Goal: Task Accomplishment & Management: Complete application form

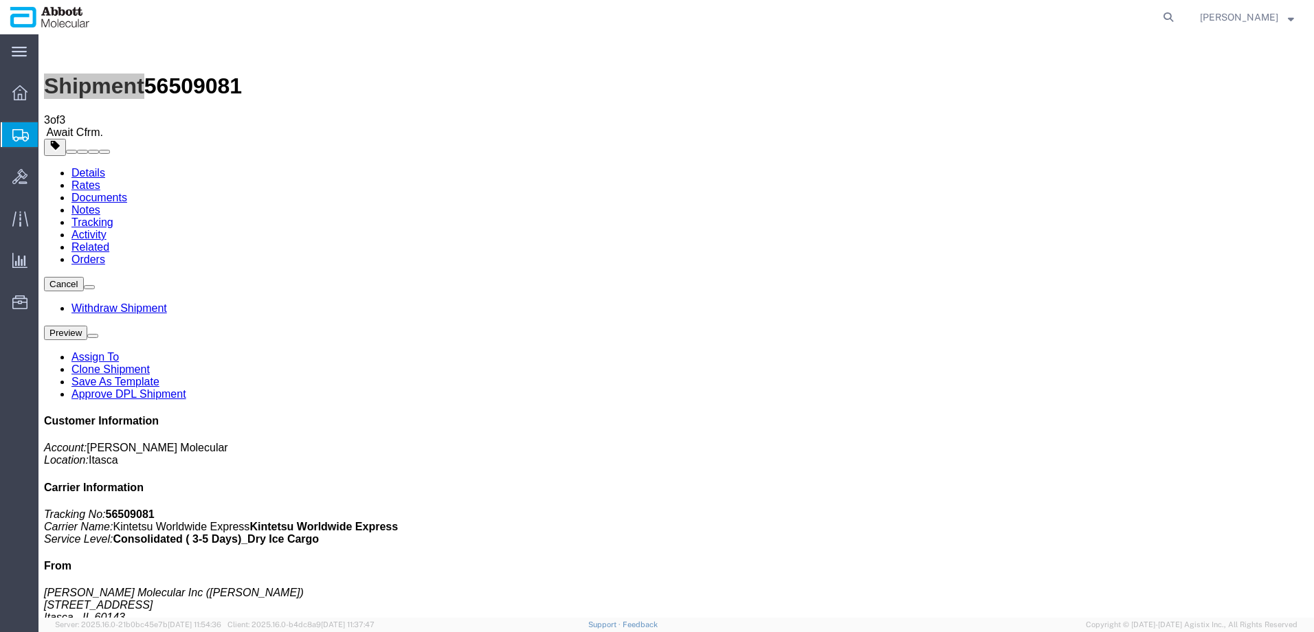
click at [0, 0] on span "Create from Template" at bounding box center [0, 0] width 0 height 0
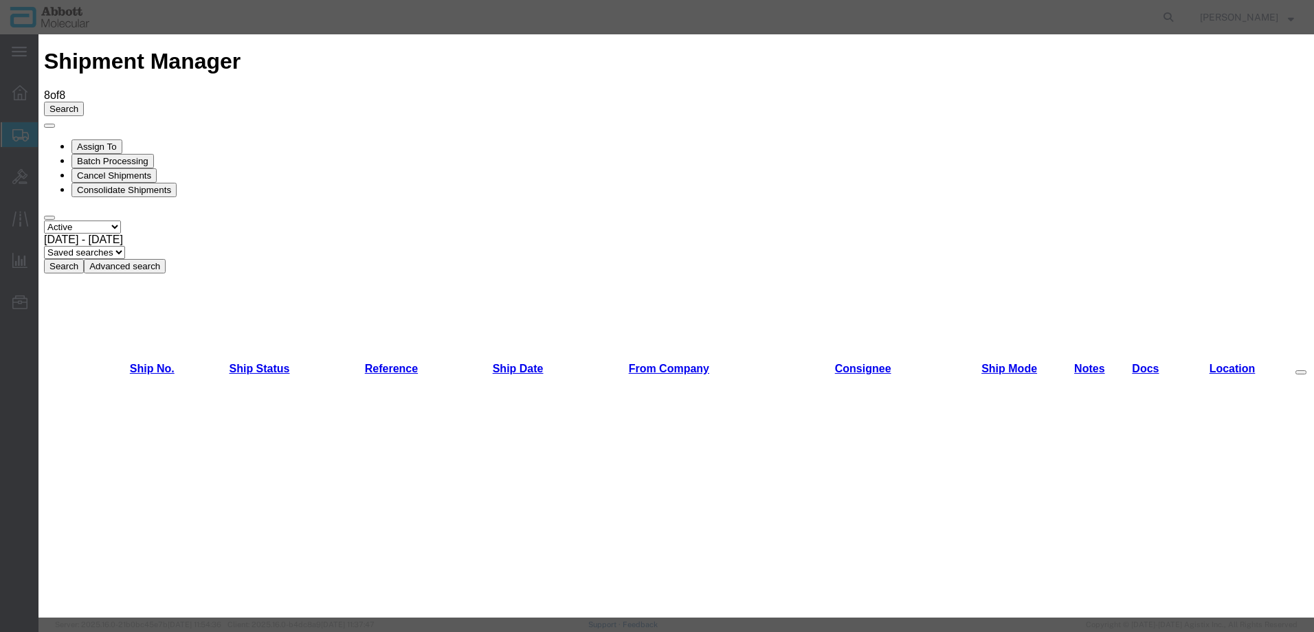
scroll to position [687, 0]
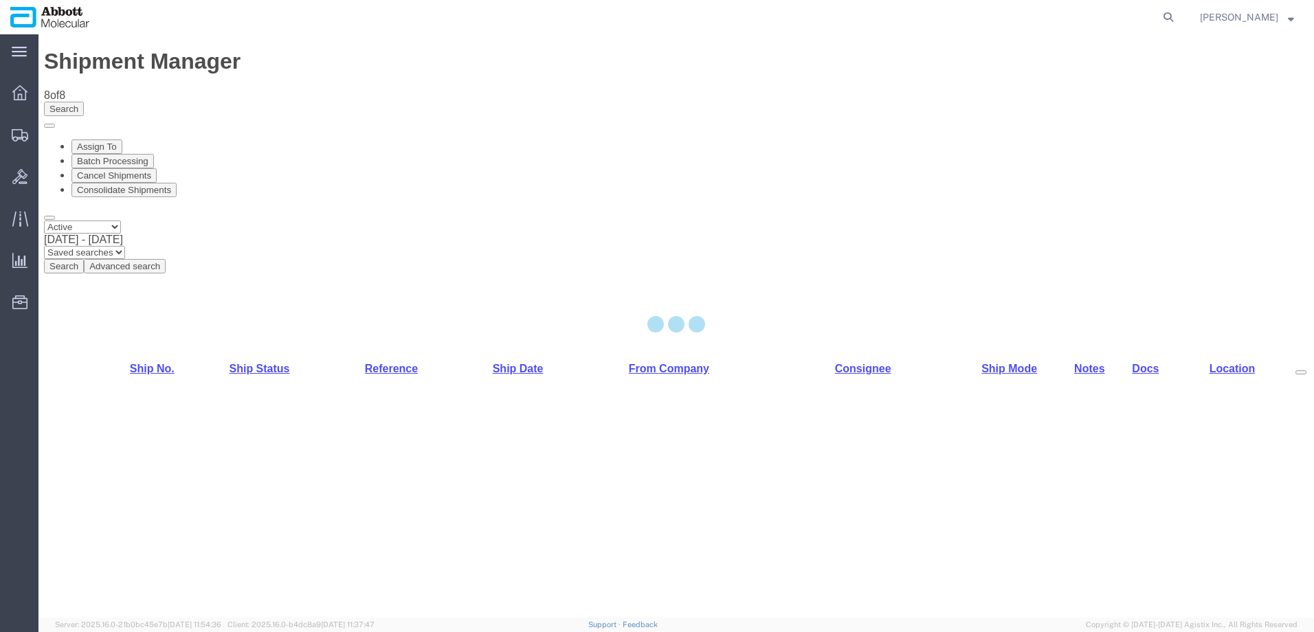
select select "48454"
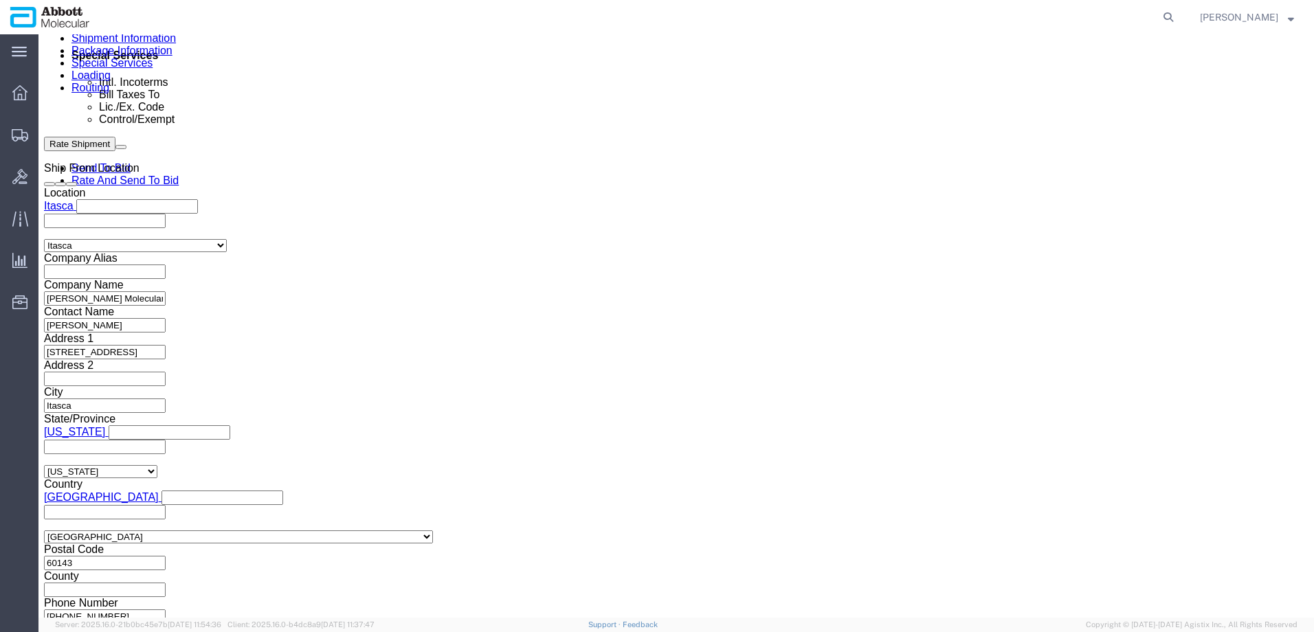
scroll to position [861, 0]
click button "Add reference"
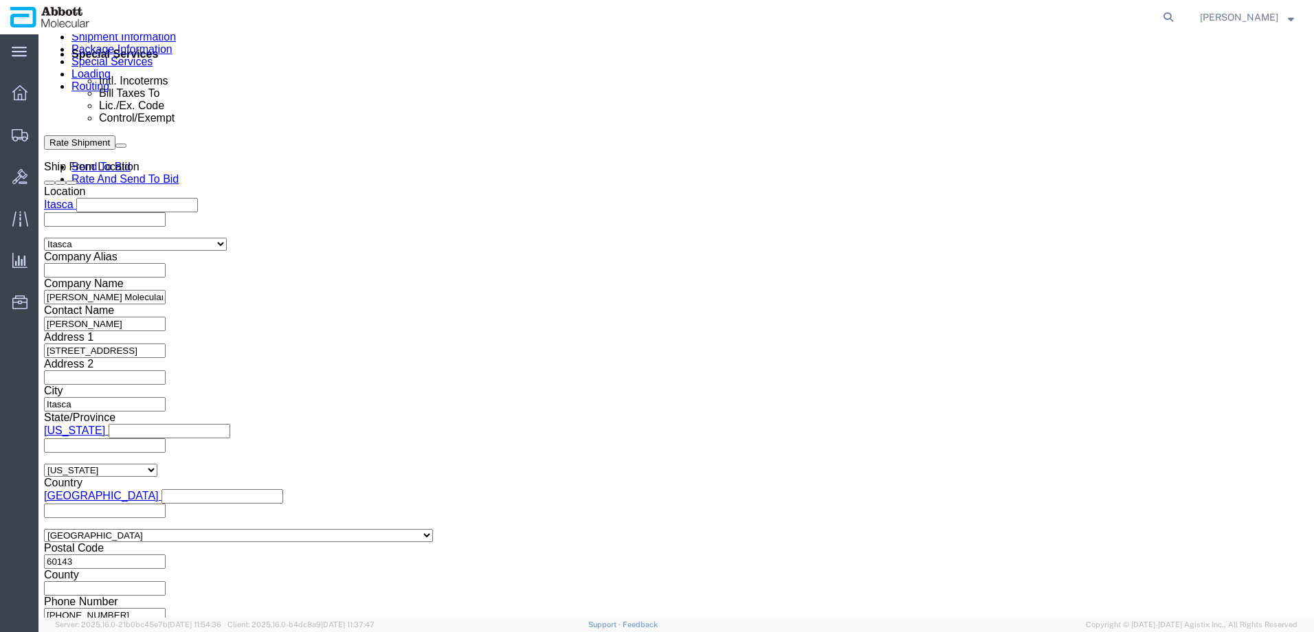
click button "Add reference"
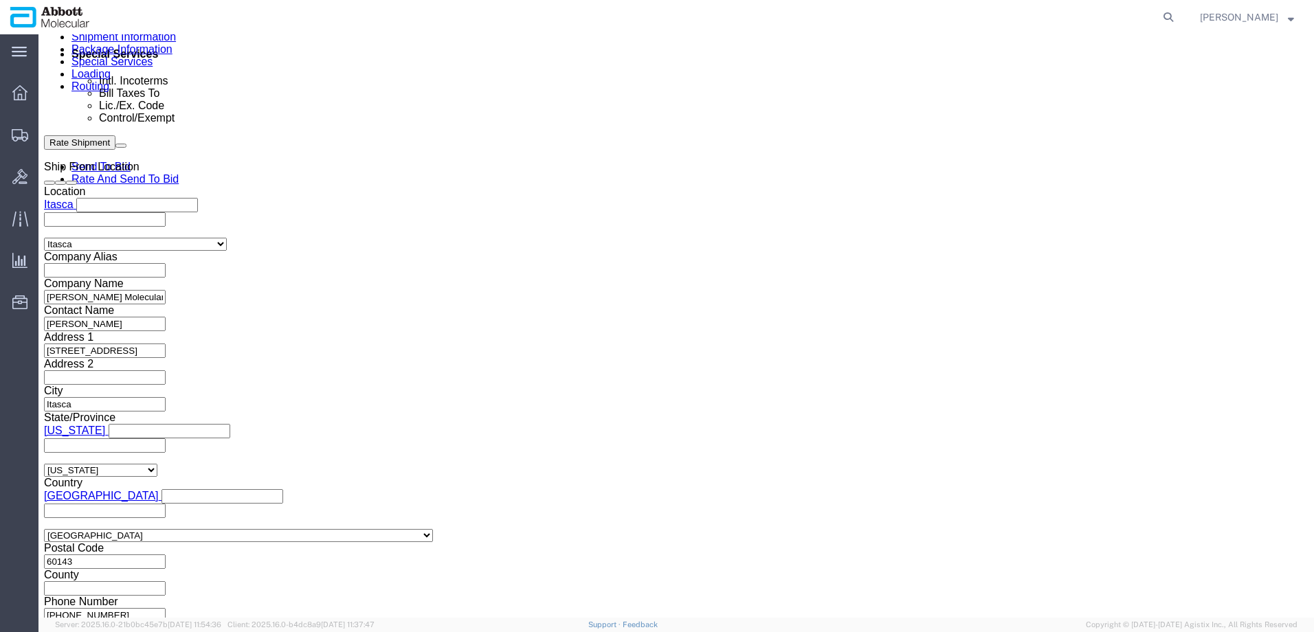
click button "Add reference"
click input "text"
paste input "917975829"
type input "917975829"
select select "INVOICE"
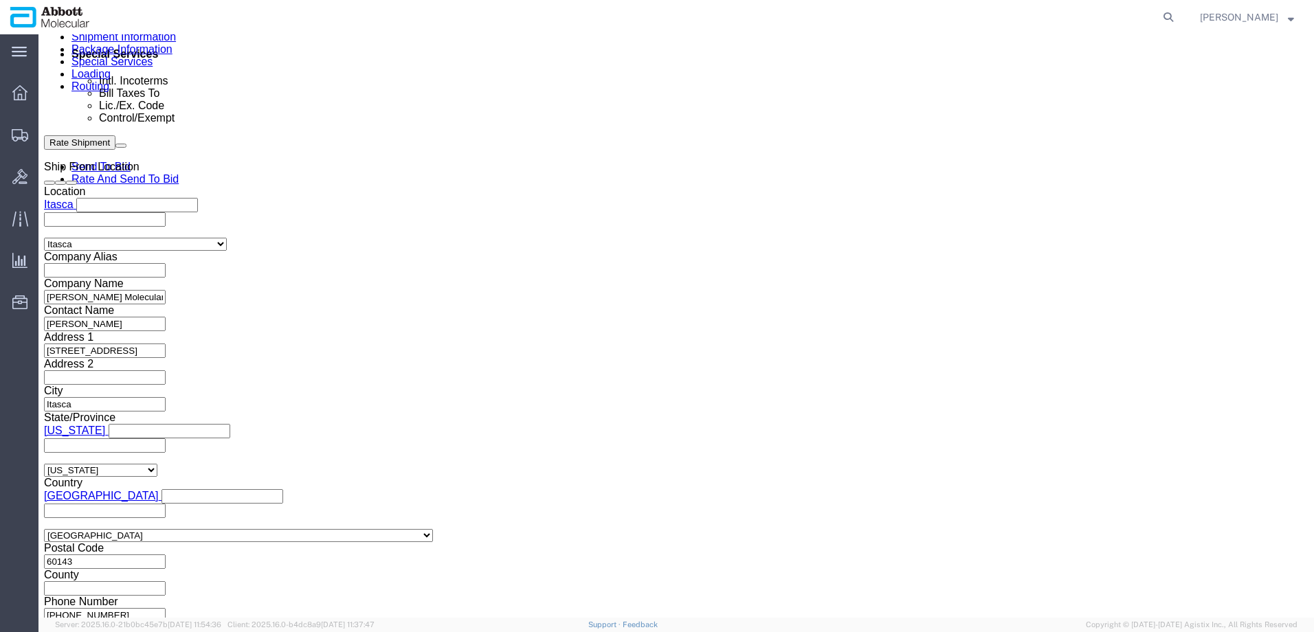
paste input "917975829"
type input "917975830"
select select "INVOICE"
paste input "917975830"
type input "917975831"
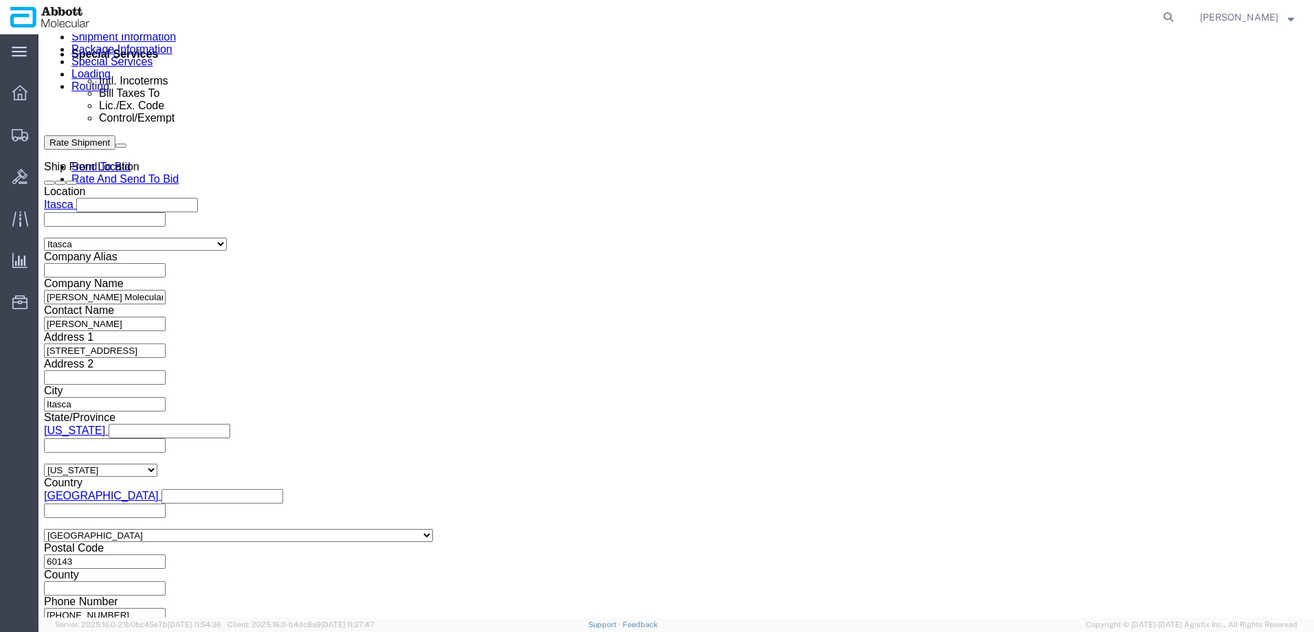
select select "INVOICE"
paste input "917975830"
type input "917975832"
select select "INVOICE"
paste input "917975830"
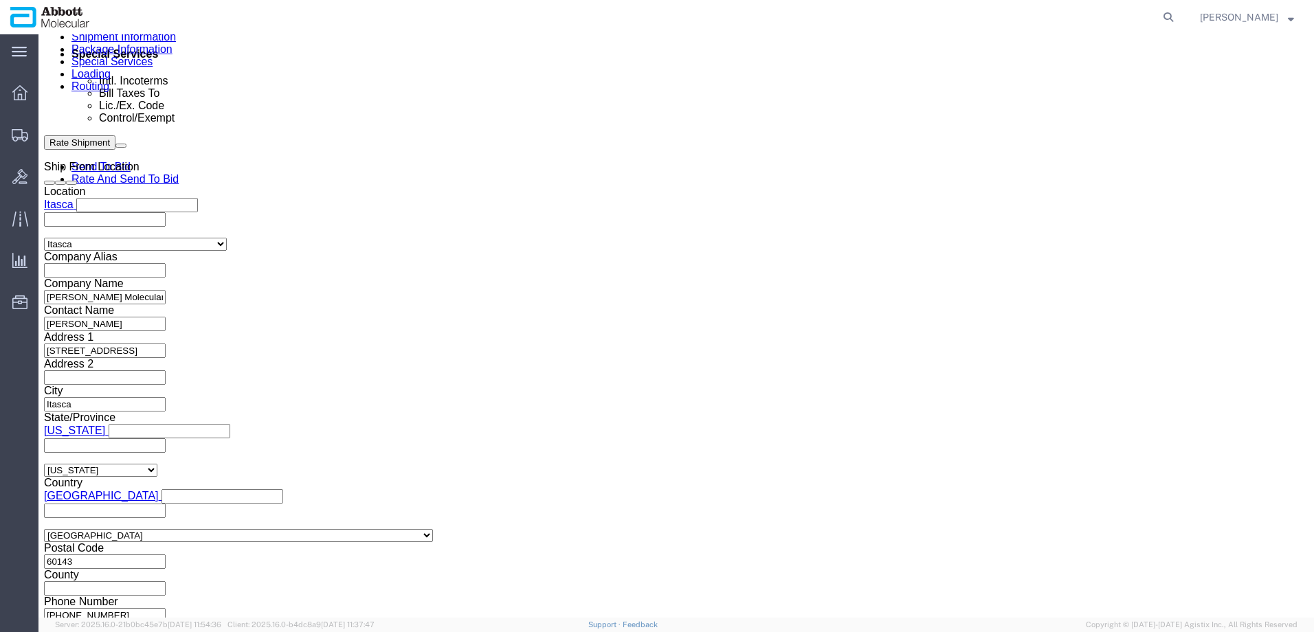
type input "917975833"
select select "INVOICE"
type input "Q"
paste input "917975830"
type input "917975834"
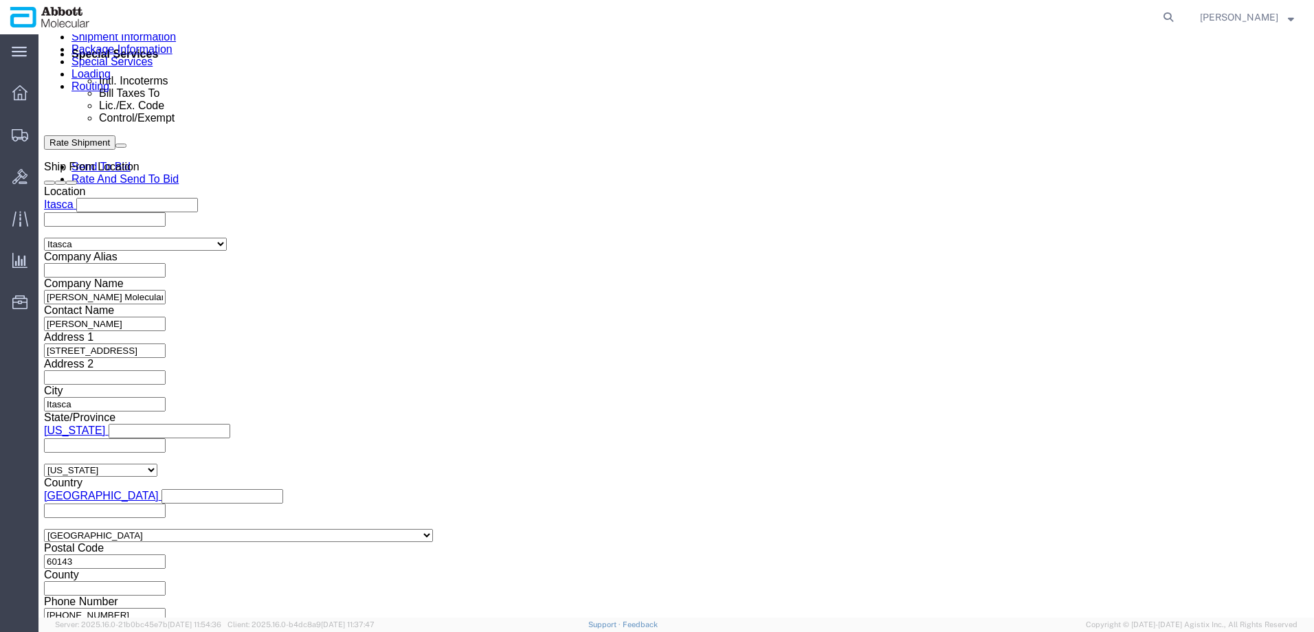
select select "INVOICE"
paste input "917975830"
type input "917975835"
select select "INVOICE"
paste input "917975830"
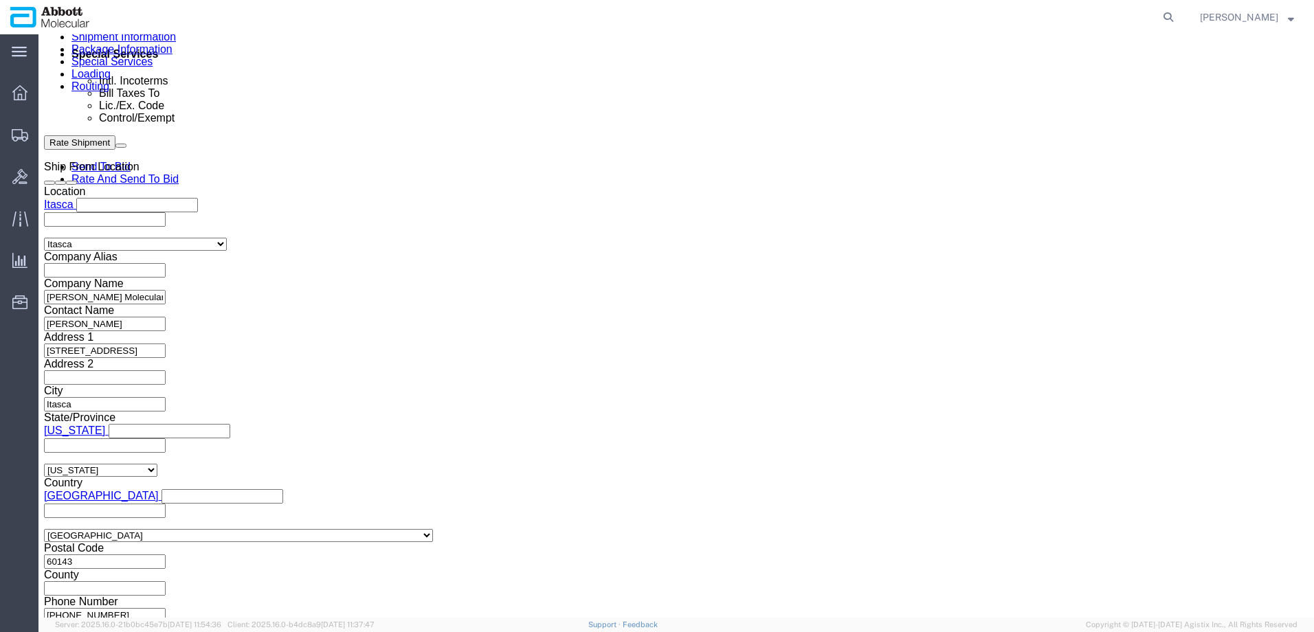
type input "917975836"
select select "INVOICE"
paste input "917975830"
type input "917975837"
select select "INVOICE"
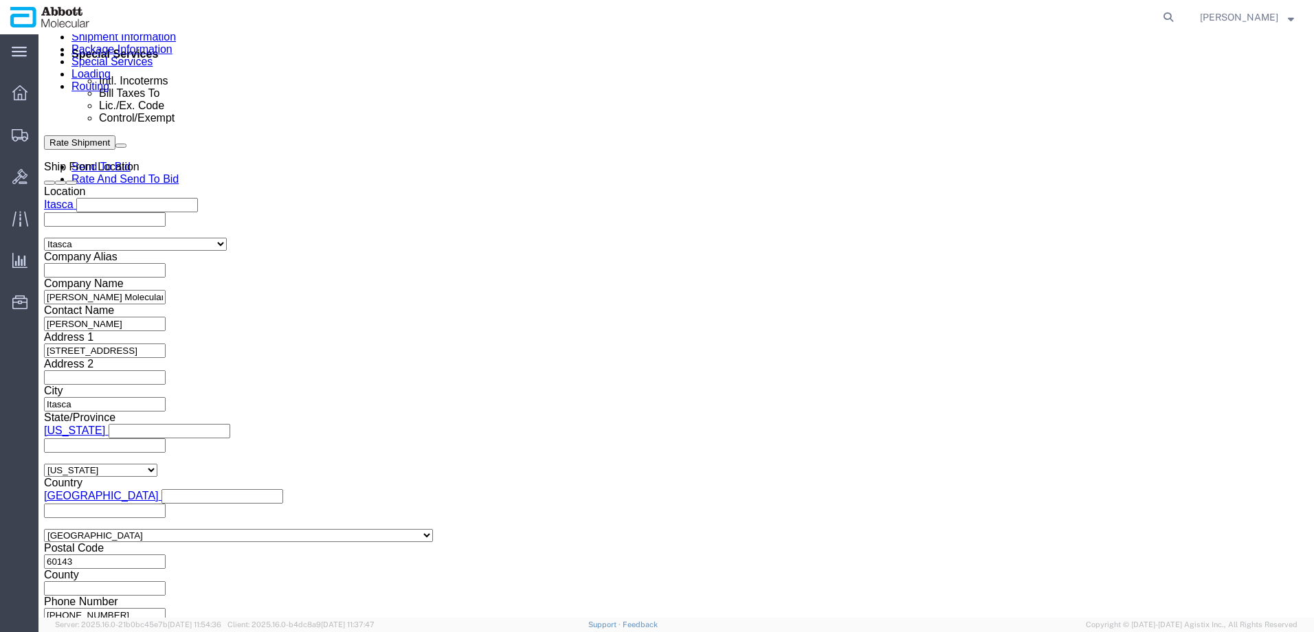
paste input "917975830"
type input "917975838"
select select "INVOICE"
paste input "917960328-1"
type input "917960328-1"
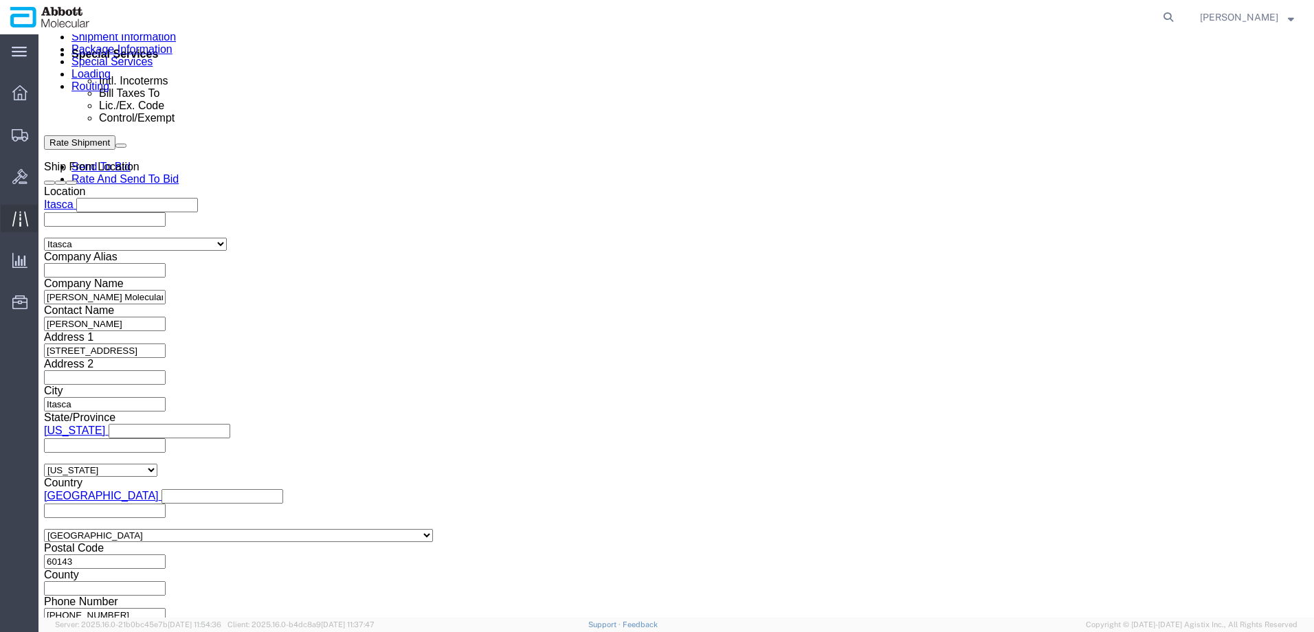
select select "INVOICE"
paste input "917960333-1"
type input "917960333-1"
select select "INVOICE"
paste input "917936678-1"
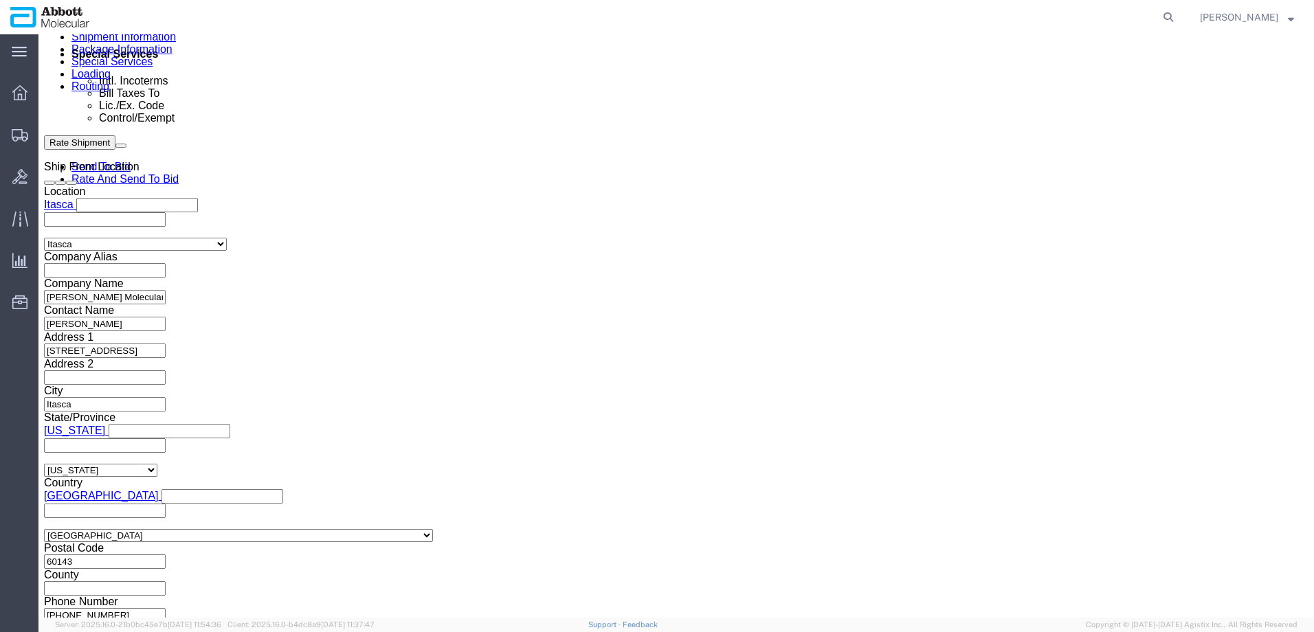
type input "917936678-1"
click input "917975829"
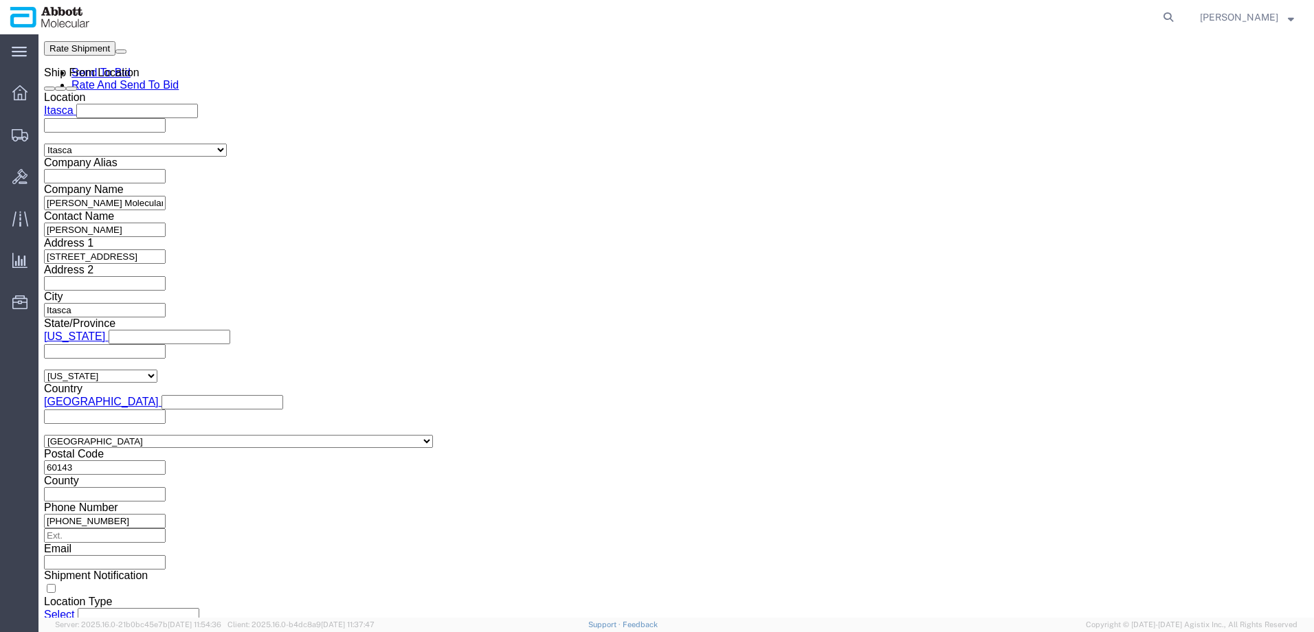
scroll to position [965, 0]
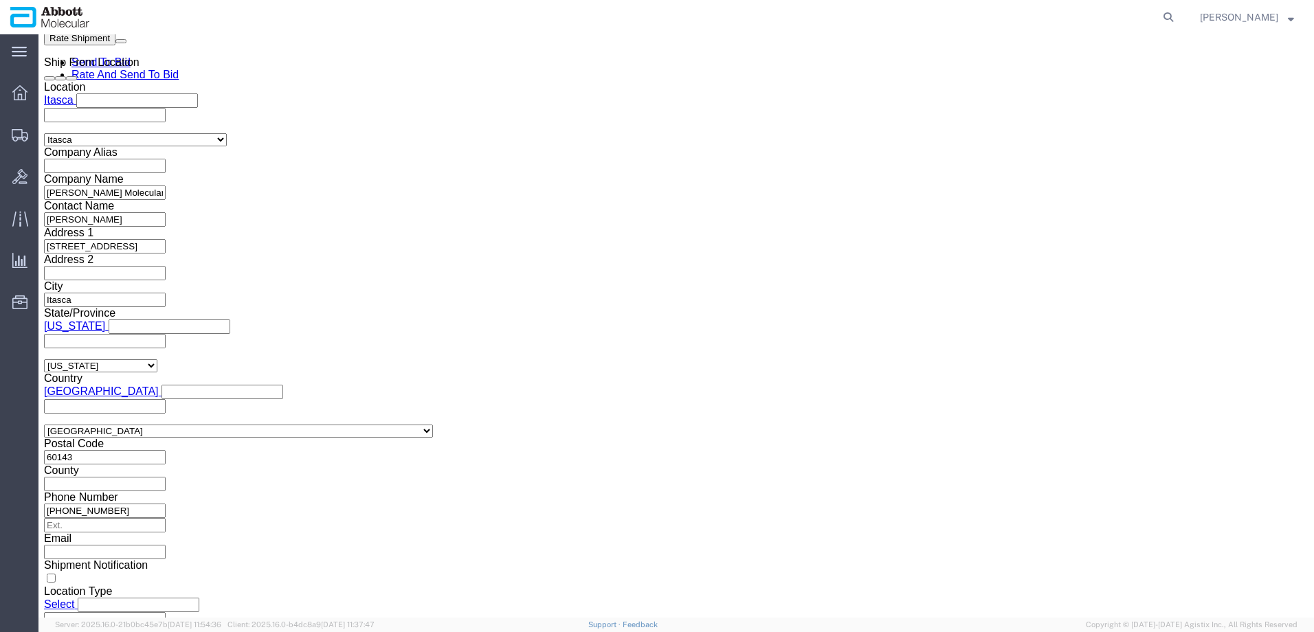
click button "Continue"
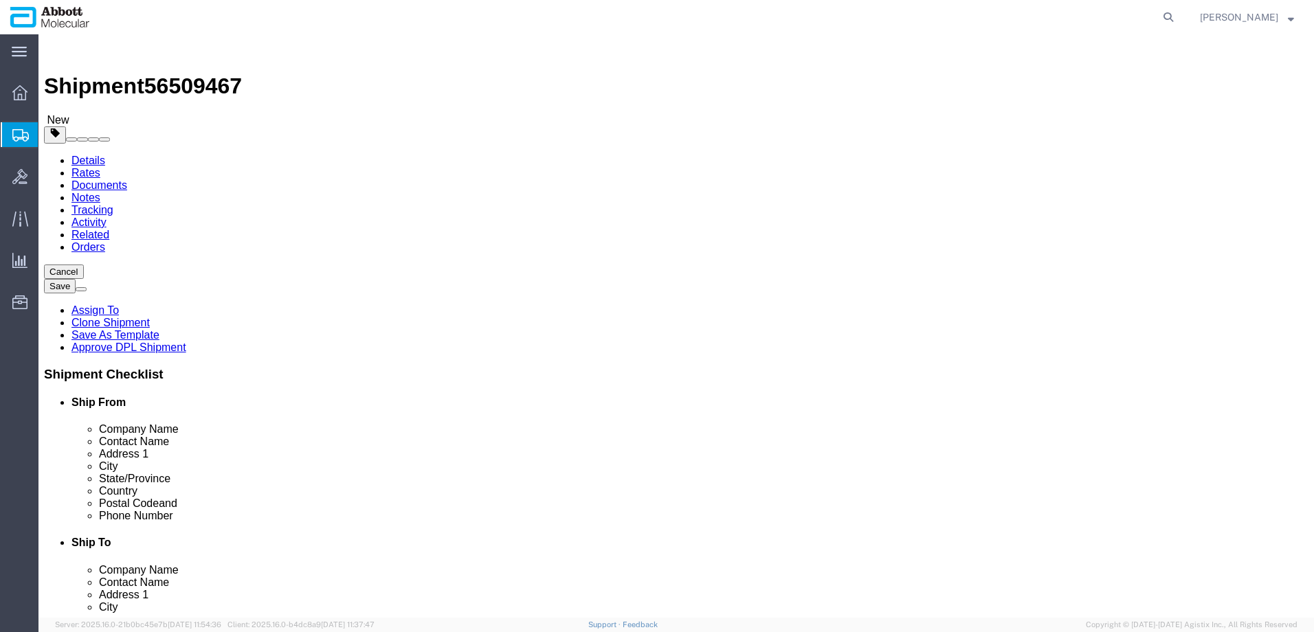
click select "Select Box (B) Box (C) Box (D) Cardboard Box(es) Crate (Instrument) Crate(s) En…"
select select "PLSH"
click select "Select Box (B) Box (C) Box (D) Cardboard Box(es) Crate (Instrument) Crate(s) En…"
type input "58.00"
type input "52.00"
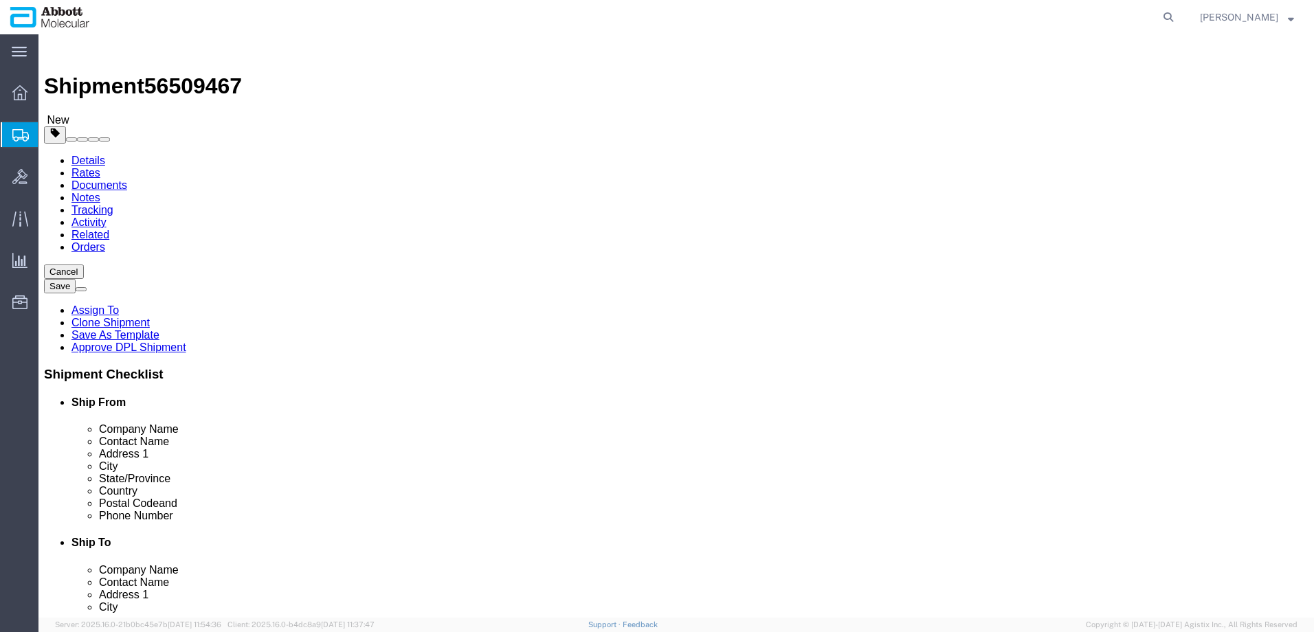
type input "54.00"
drag, startPoint x: 223, startPoint y: 317, endPoint x: 138, endPoint y: 310, distance: 85.5
click div "Weight 0.00 Select kgs lbs Ship. t°"
type input "414"
click input "checkbox"
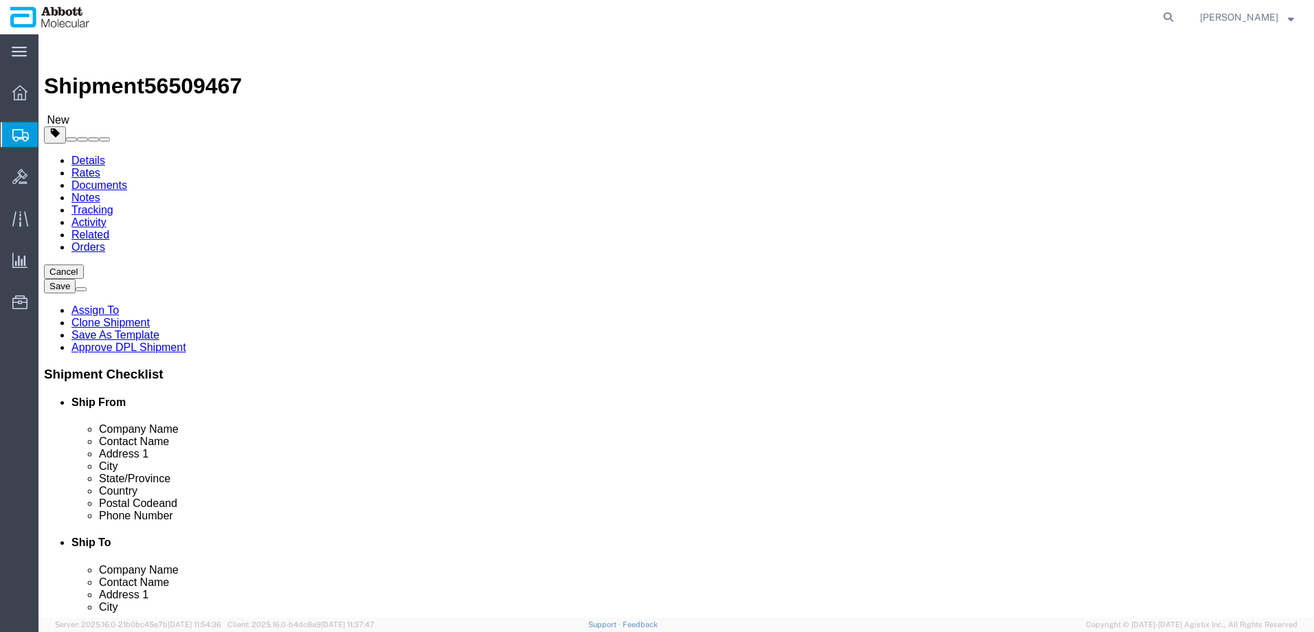
checkbox input "true"
type input "FROZEN"
click link "Add Content"
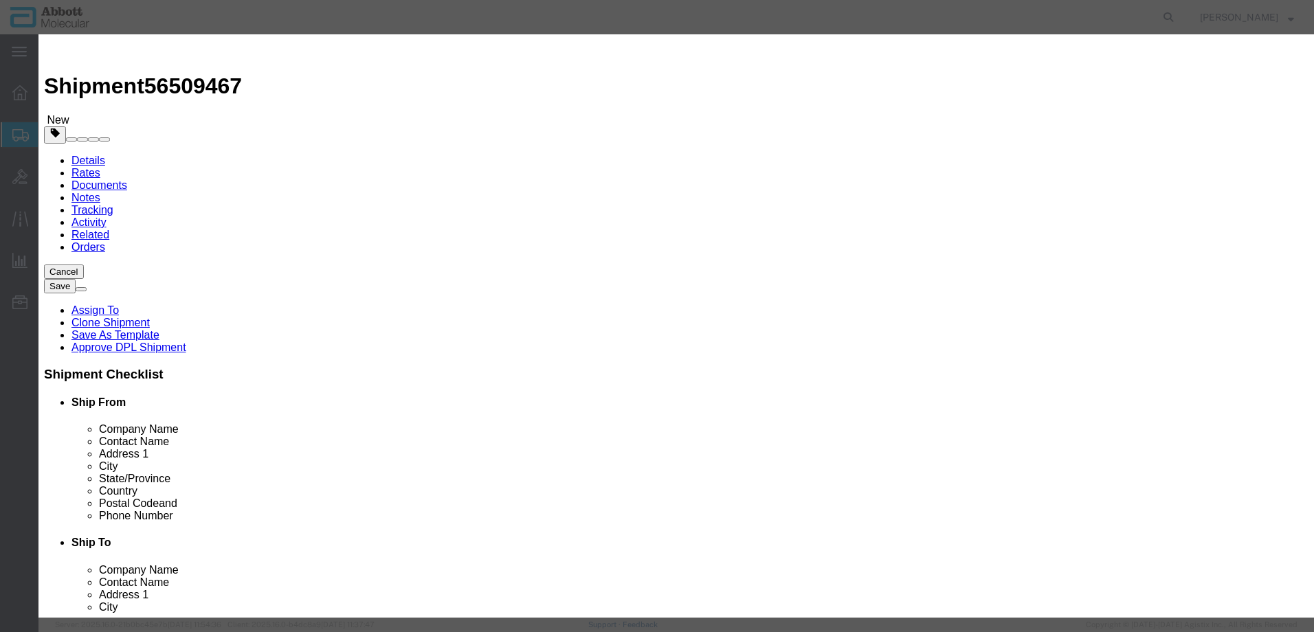
click input "text"
type input "08L6420"
click td "Model: 08L6420"
select select
checkbox input "false"
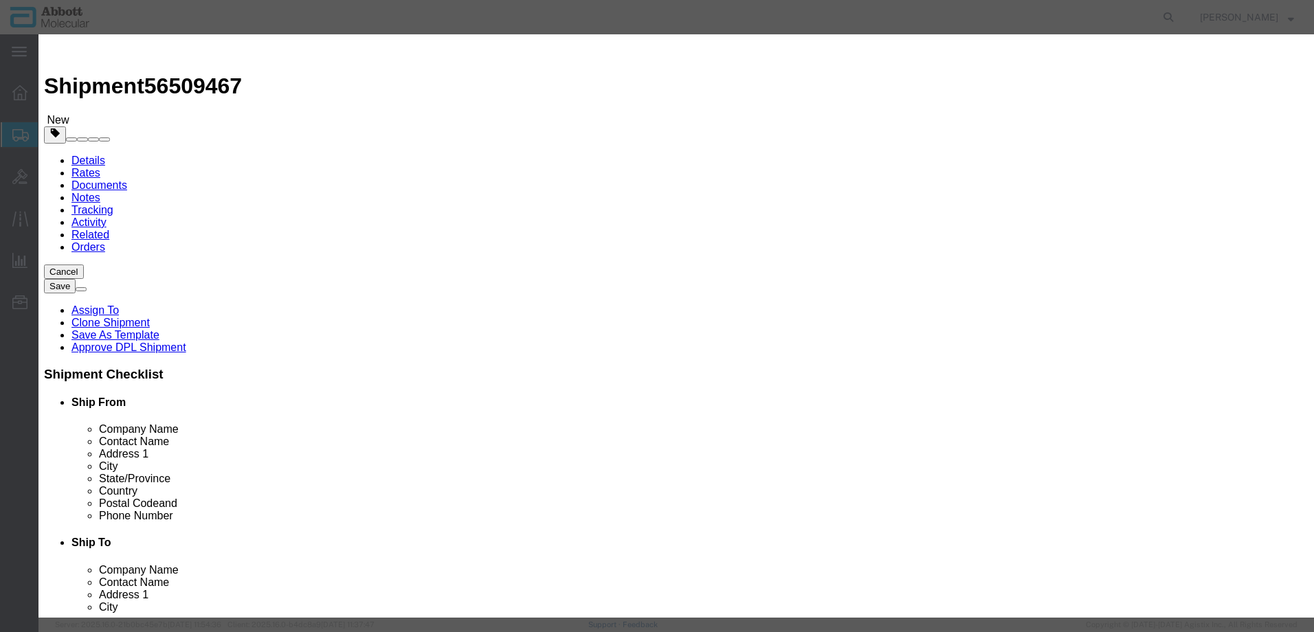
select select "US"
type input "3822190080"
select select "BIS"
checkbox input "false"
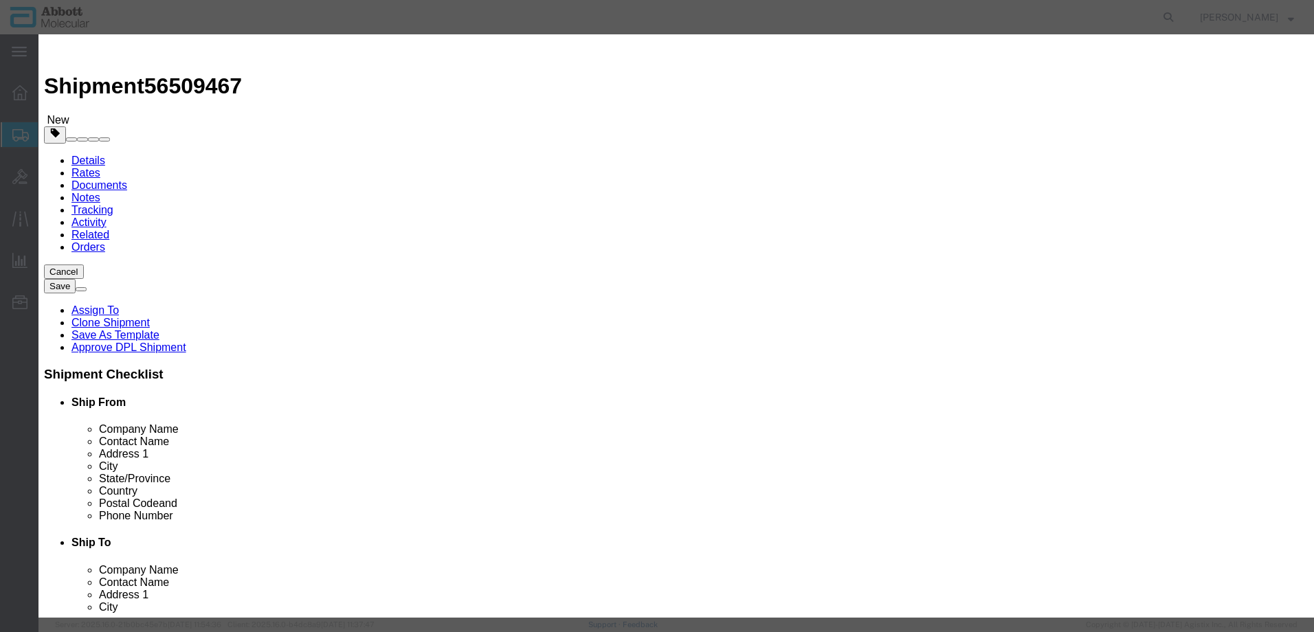
type input "08L6420"
type textarea "VYS LSI P53 17 32-162008"
select select "NLR"
type input "08L6420"
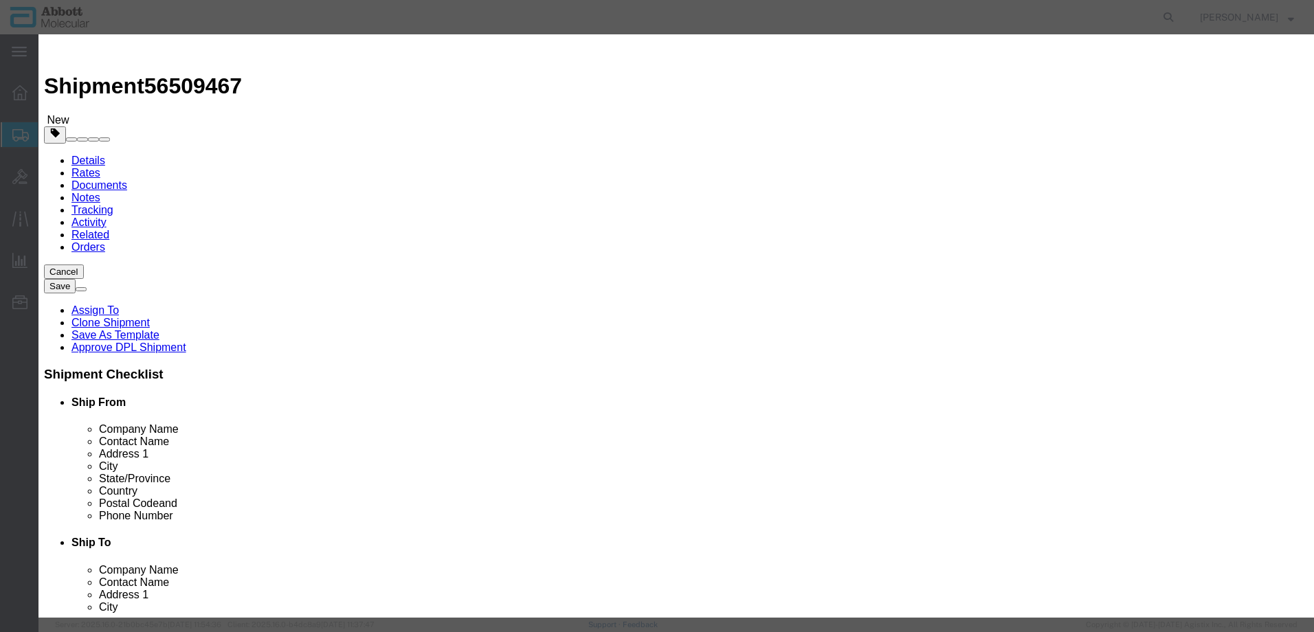
type input "60"
type input "1"
select select "70"
drag, startPoint x: 800, startPoint y: 224, endPoint x: 794, endPoint y: 233, distance: 10.5
click select "Select Account Type Activity ID Airline Appointment Number ASN Batch Number Bil…"
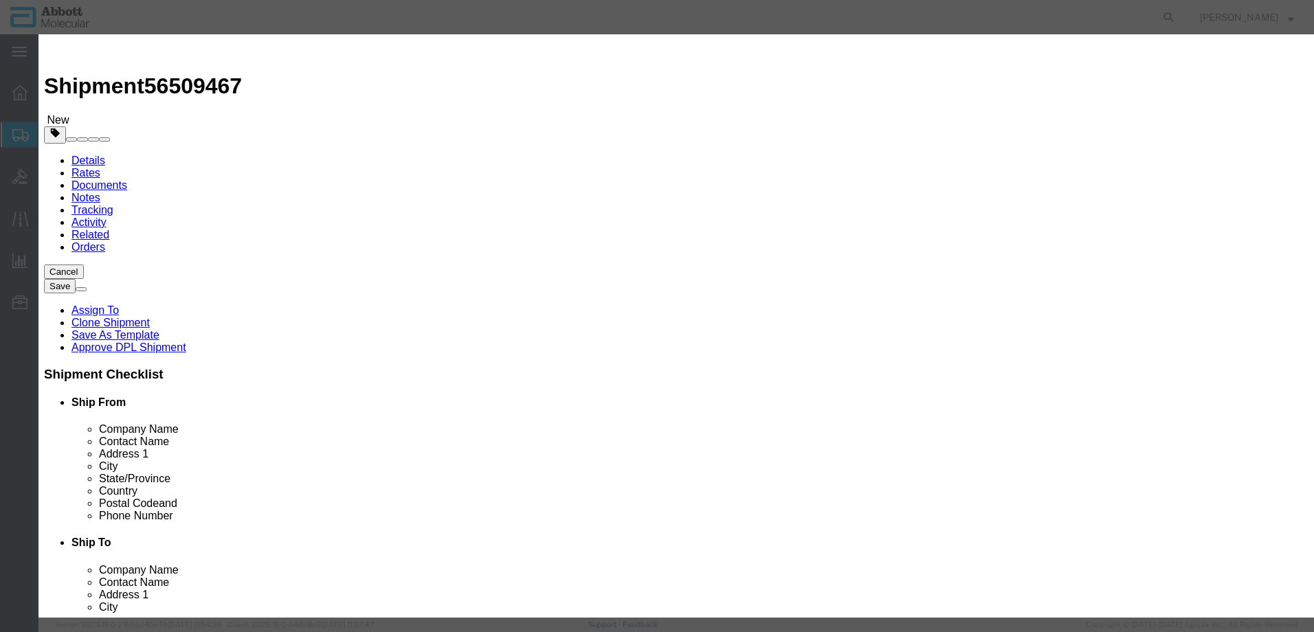
select select "BATCH_NUMBER"
click select "Select Account Type Activity ID Airline Appointment Number ASN Batch Number Bil…"
type input "407263"
select select "BATCH_NUMBER"
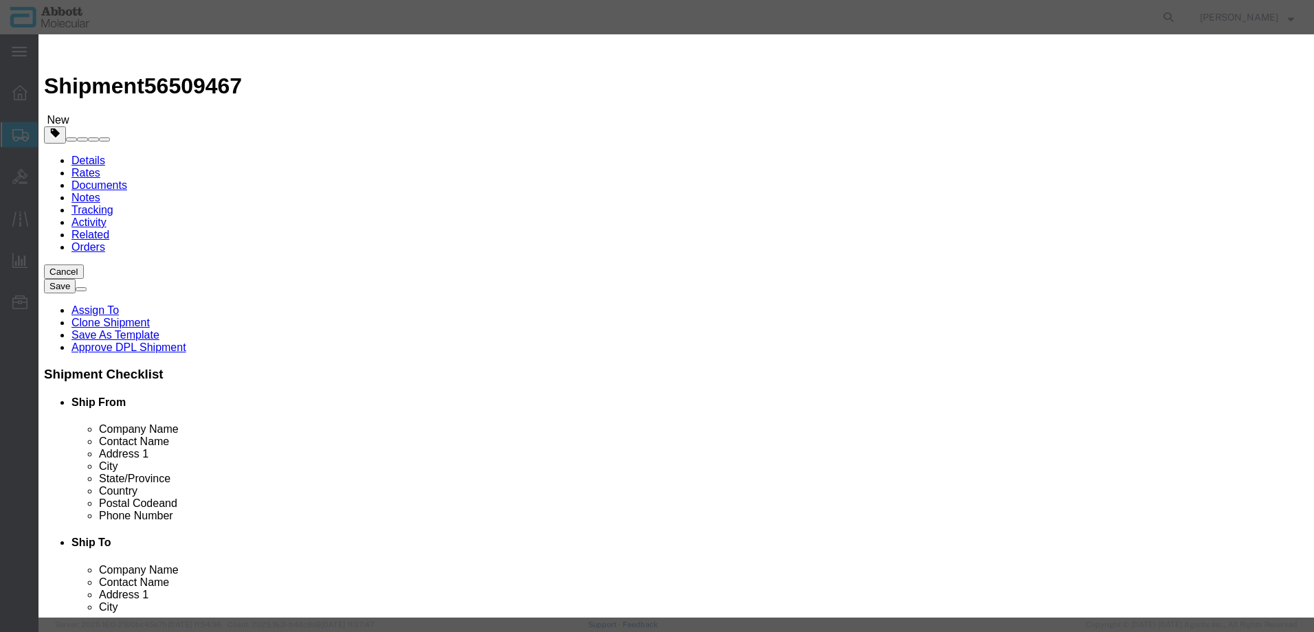
type input "414716"
click button "Save & Add Another"
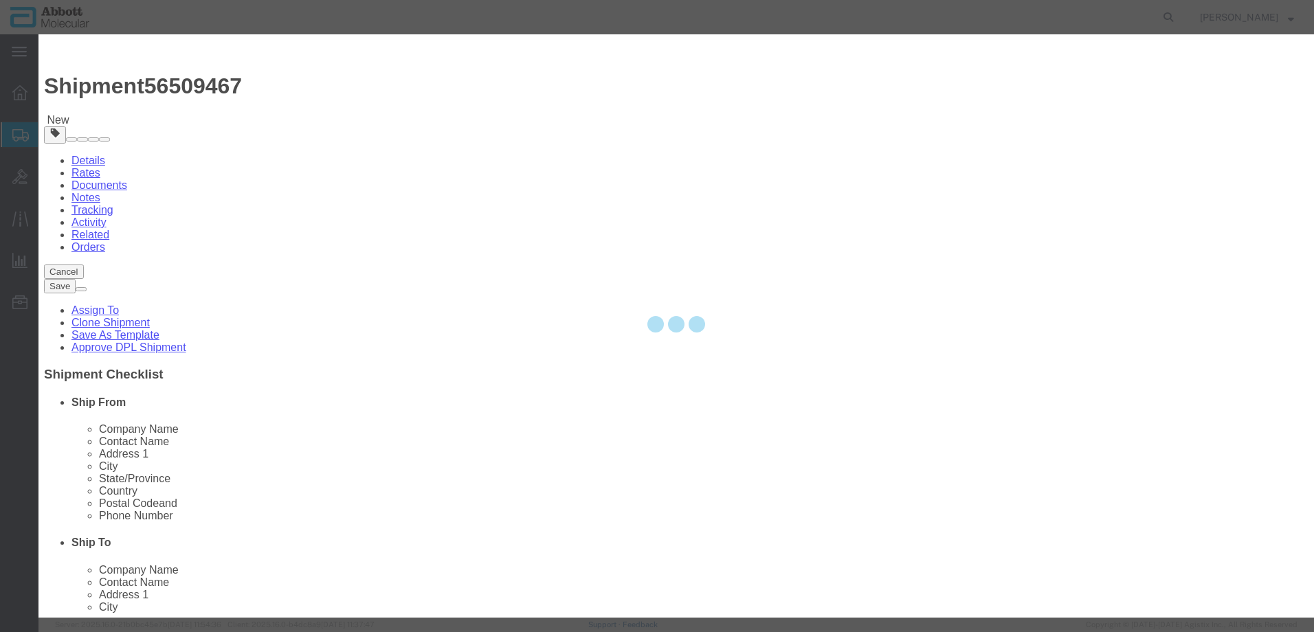
select select "EA"
select select
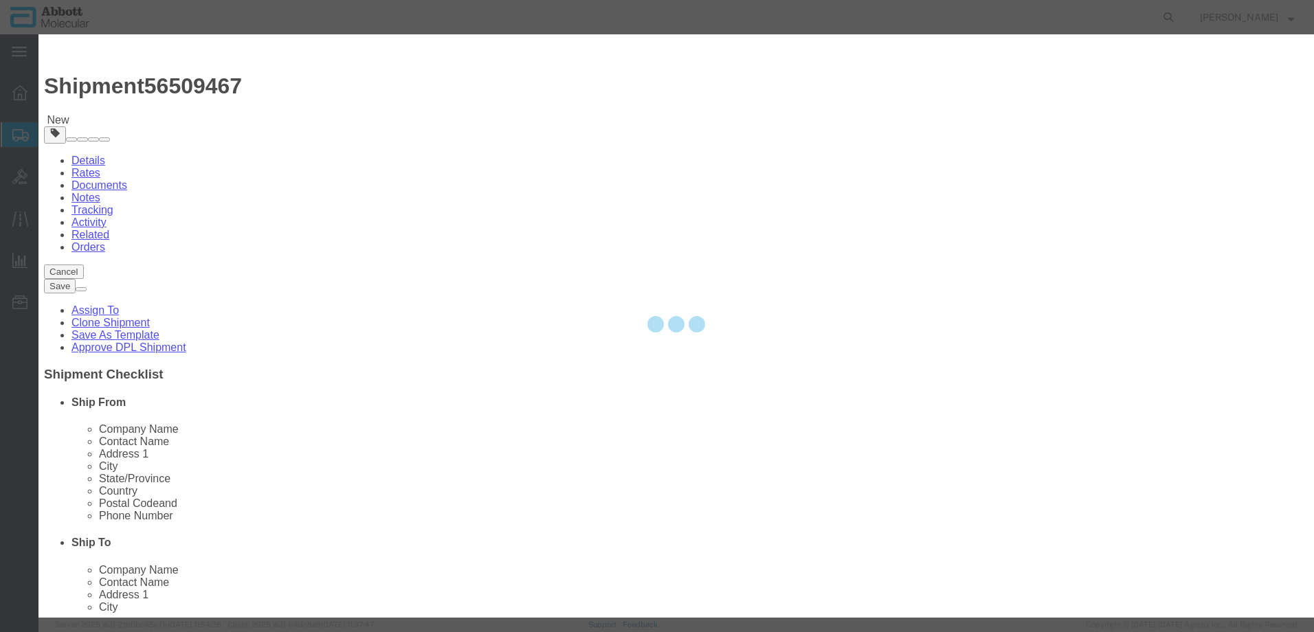
select select
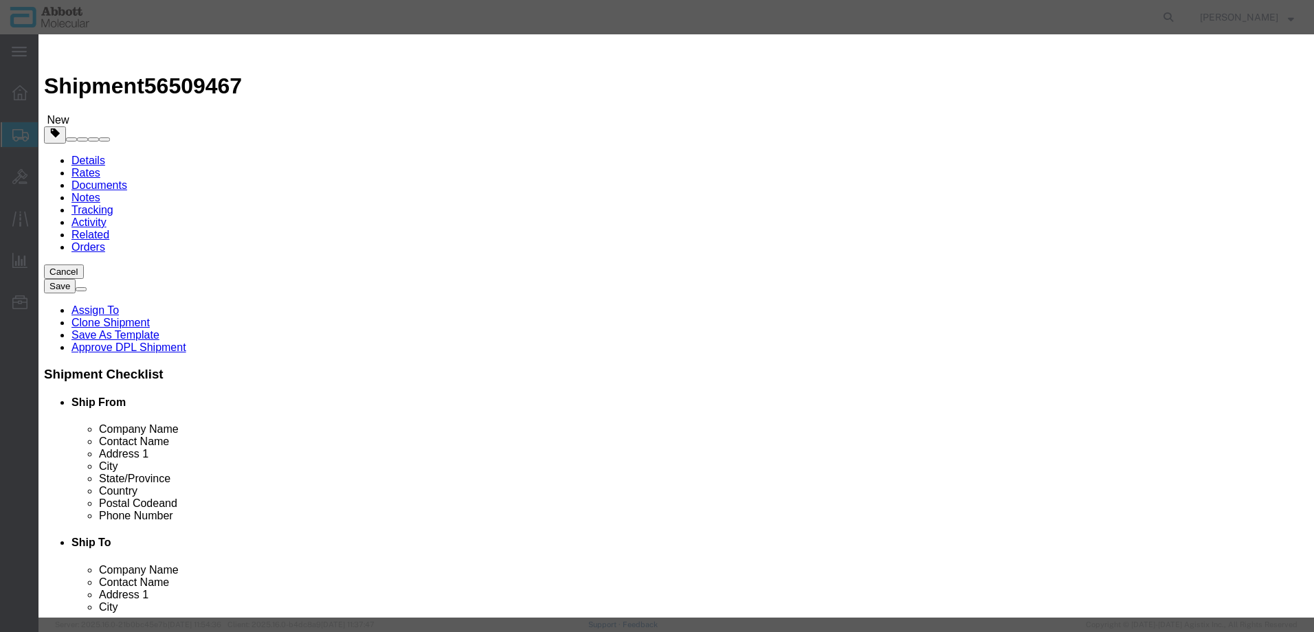
scroll to position [0, 0]
drag, startPoint x: 417, startPoint y: 106, endPoint x: 470, endPoint y: 124, distance: 56.1
click div "Product Name 08L6420 Pieces Select Bag Barrels 100Board Feet Bottle Box Blister…"
type input "08N5080"
click strong "08N5080"
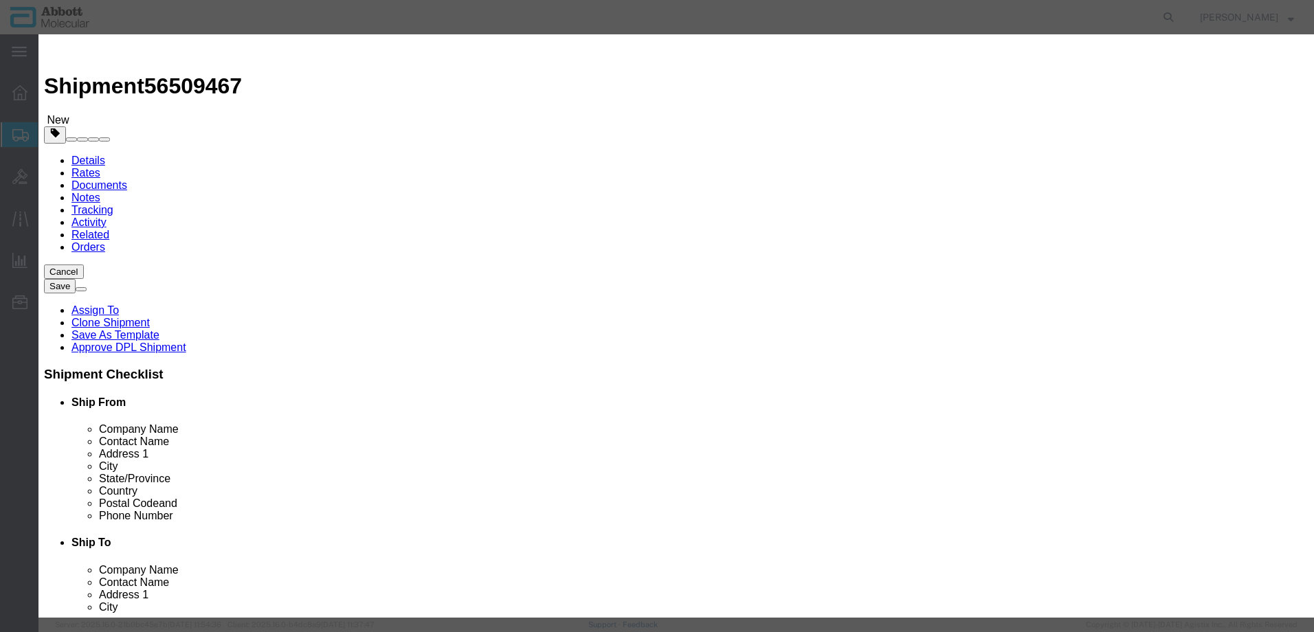
select select
checkbox input "false"
select select "US"
type input "FROZEN"
type input "3822190080"
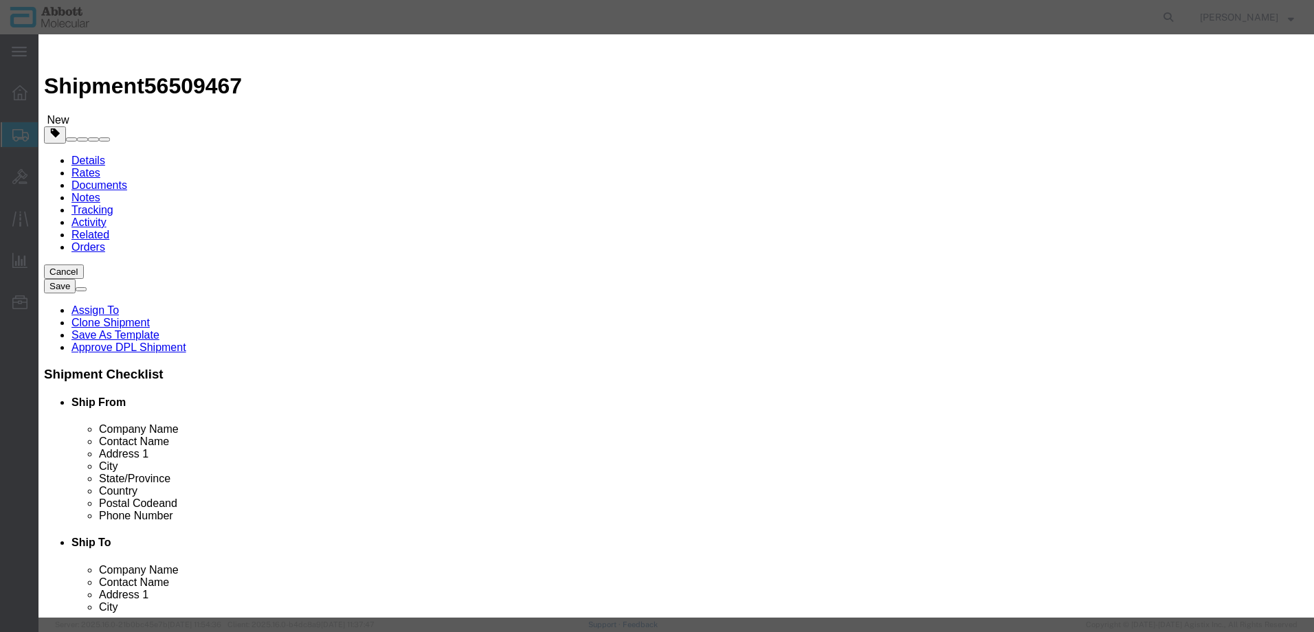
select select "BIS"
checkbox input "false"
type input "08N5080"
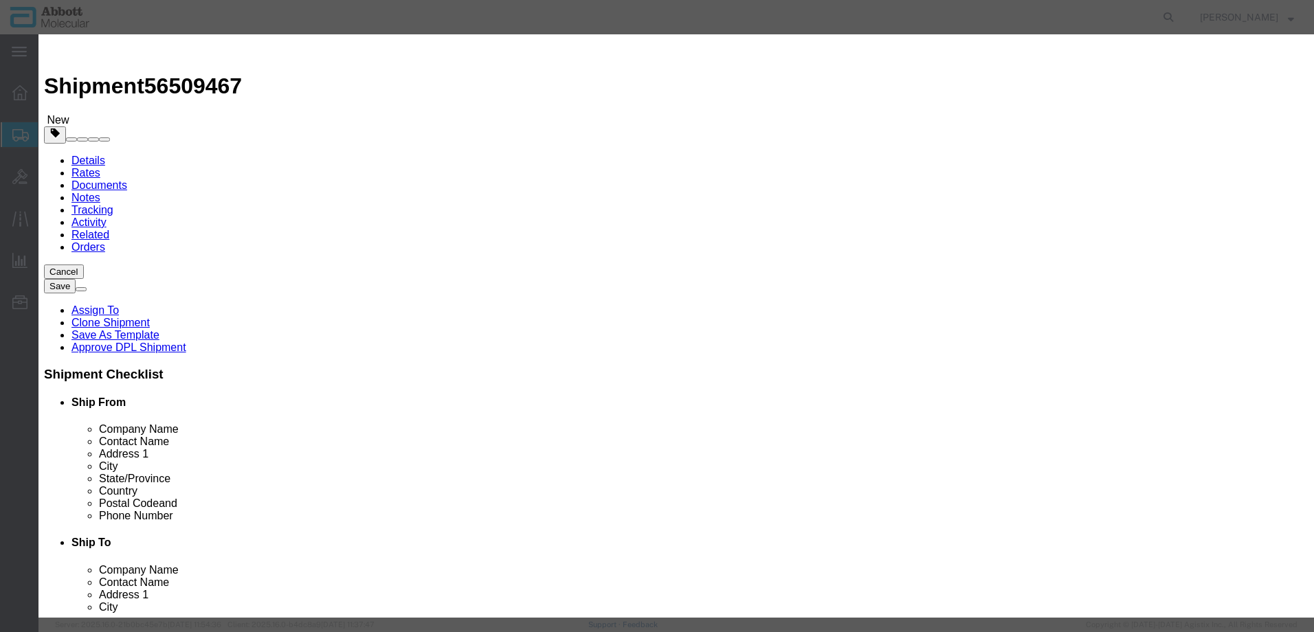
type textarea "Alinity m HCV CTRL Kit"
select select "NLR"
type input "08N5080"
type input "180"
type input "1"
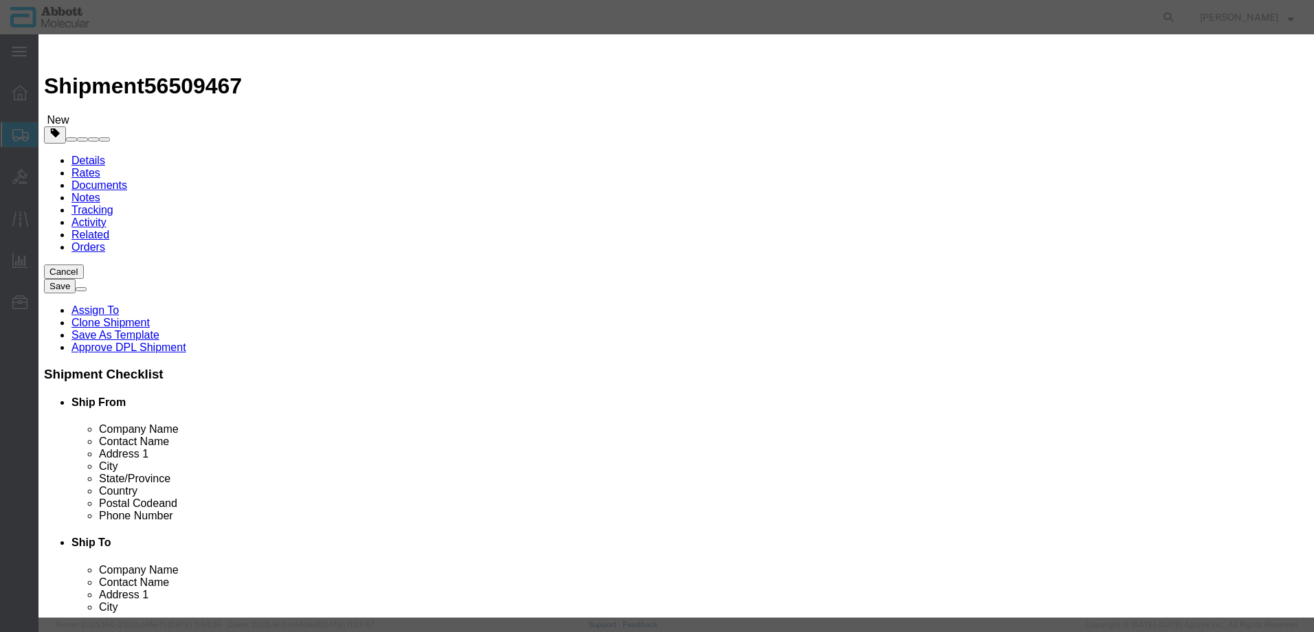
select select "70"
click select "Select Account Type Activity ID Airline Appointment Number ASN Batch Number Bil…"
select select "BATCH_NUMBER"
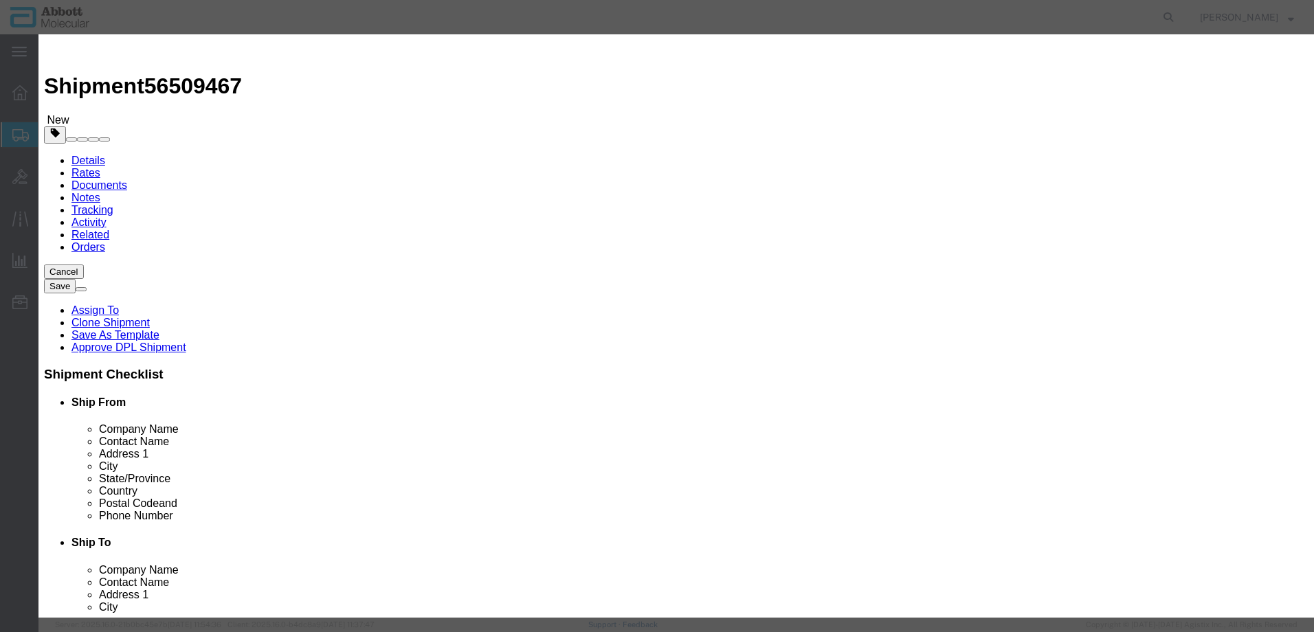
type input "413432"
click button "Save & Add Another"
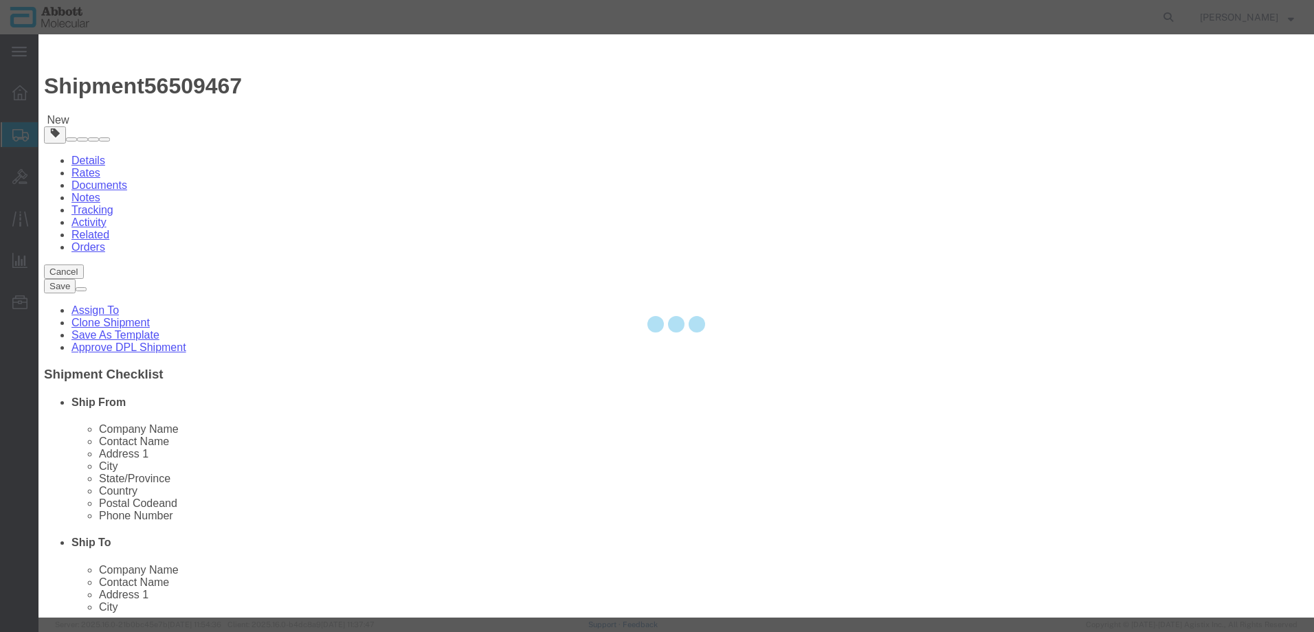
select select "EA"
select select
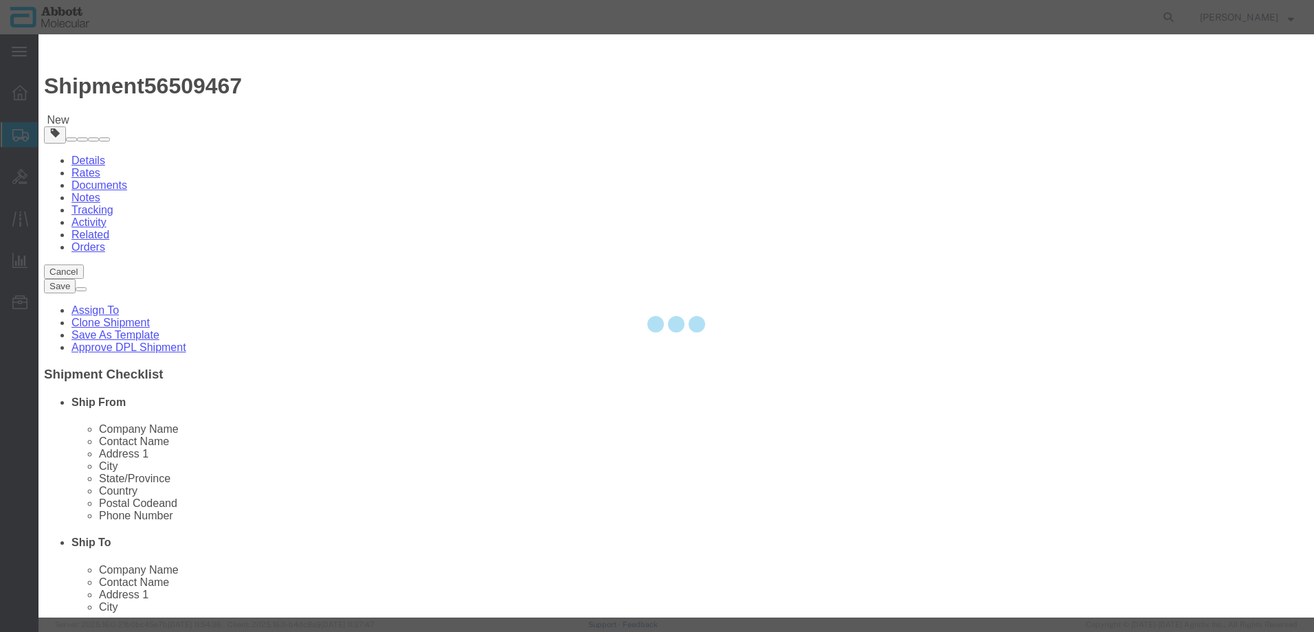
select select
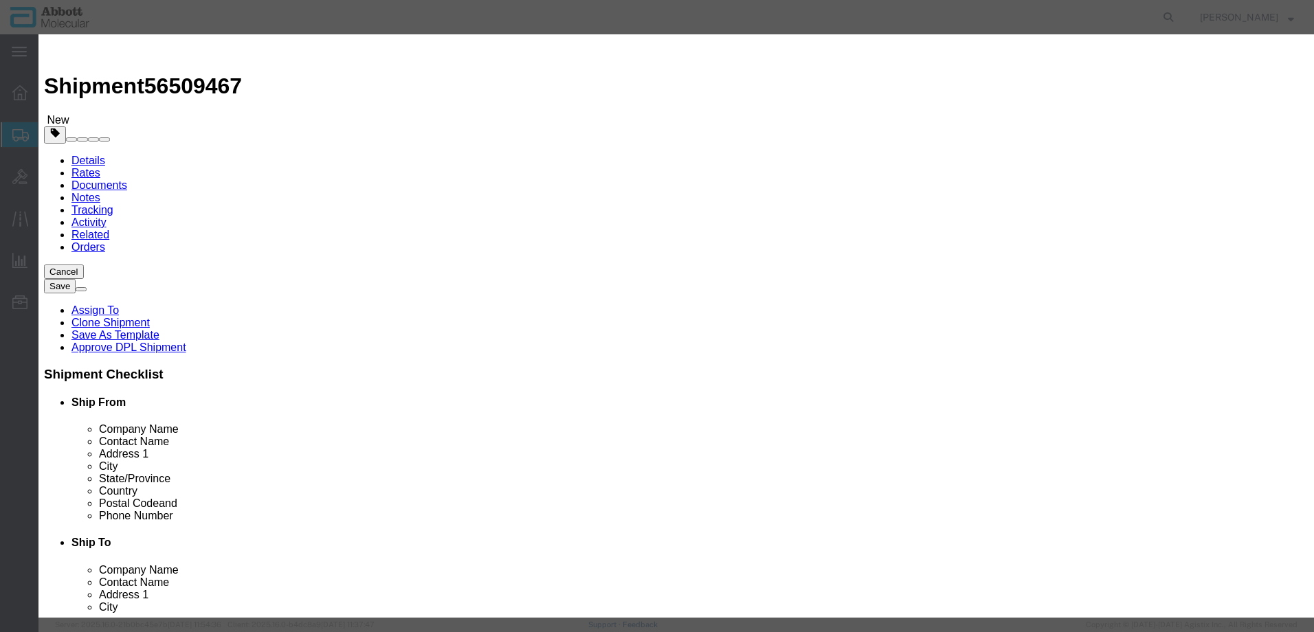
scroll to position [0, 0]
click input "text"
type input "06N3850"
click strong "06N3850"
select select
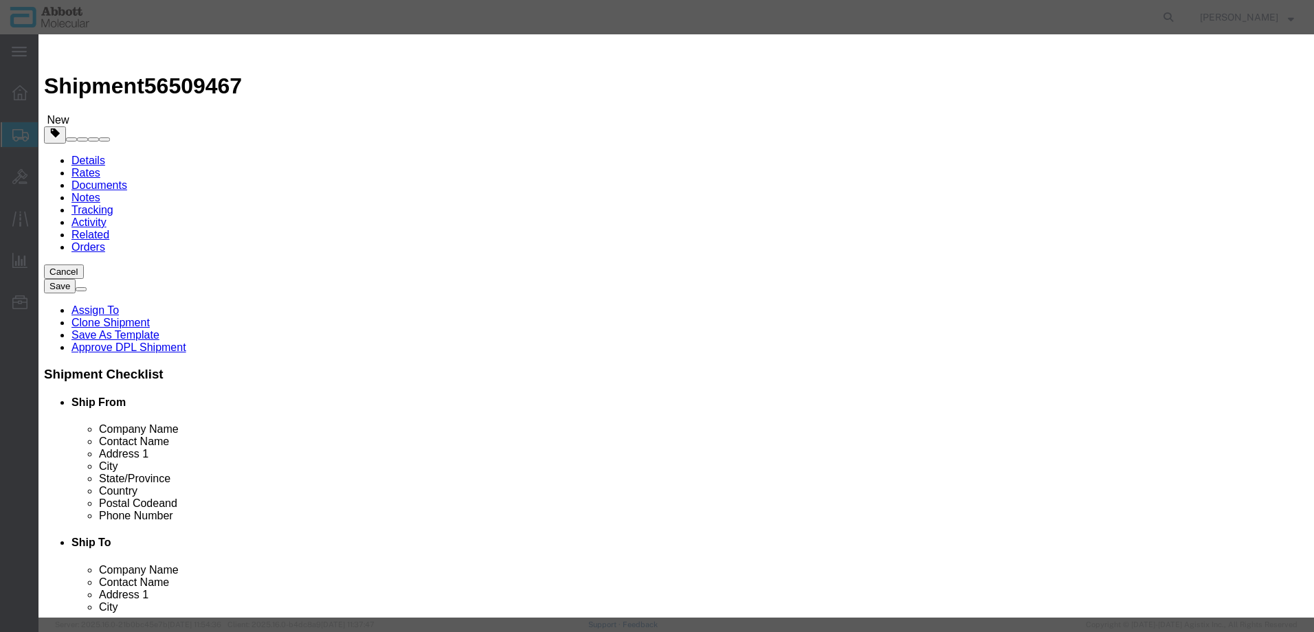
checkbox input "false"
select select "US"
type input "FROZEN"
type input "3822190080"
select select "BIS"
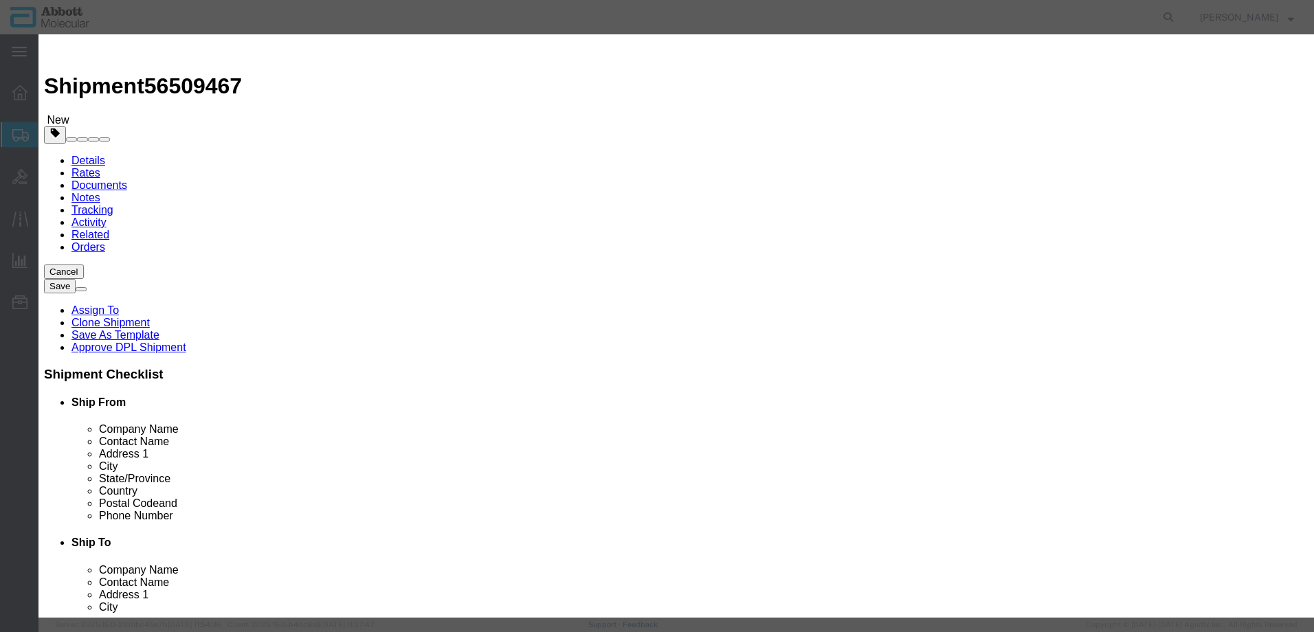
checkbox input "false"
type input "06N3850"
type textarea "VYSIS ALK BREAK APART FISH ProbeKit"
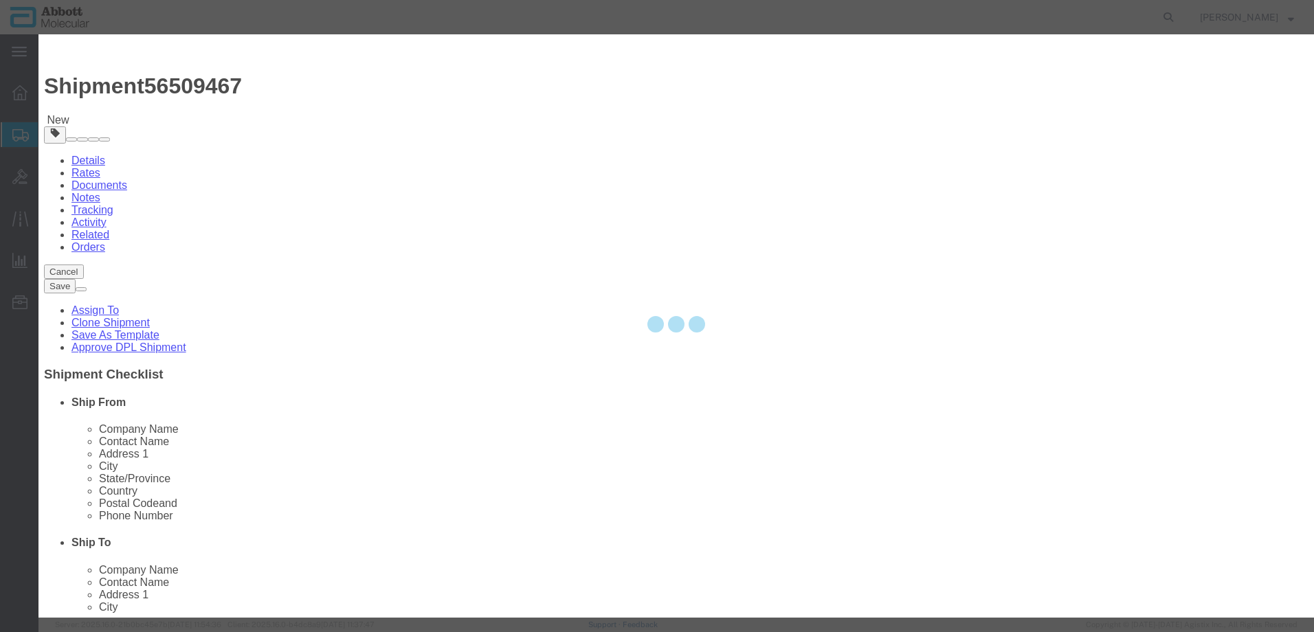
select select "NLR"
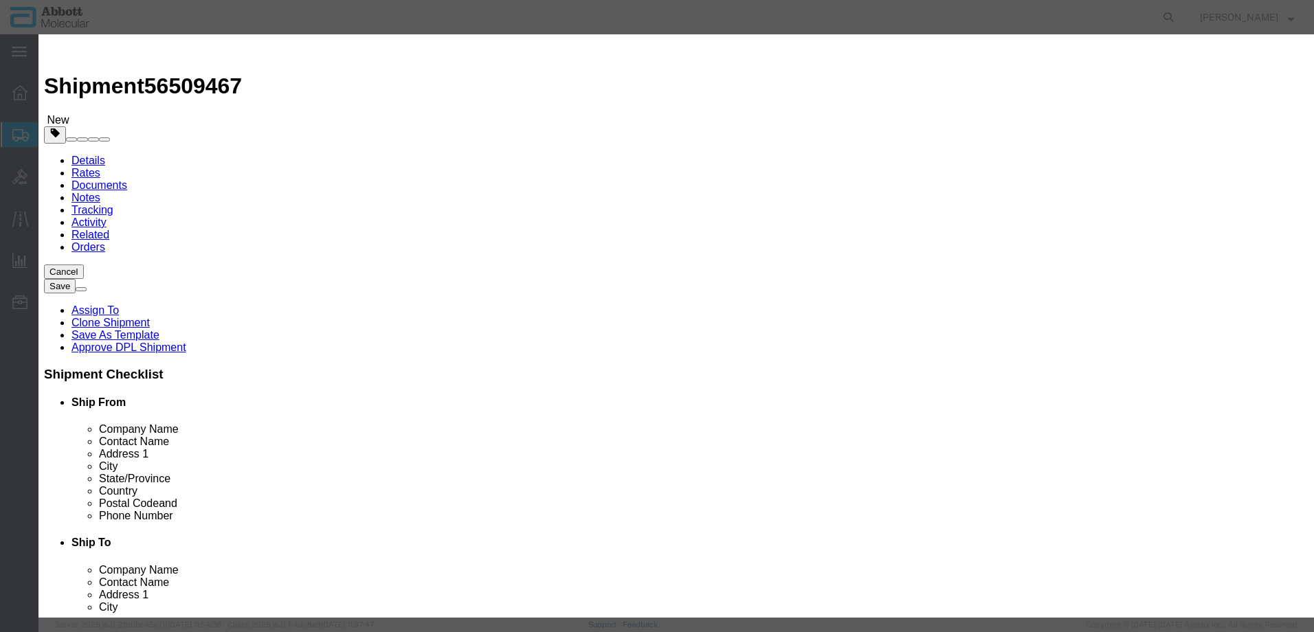
type input "06N3850"
type input "3"
type input "1"
select select "70"
click select "Select Account Type Activity ID Airline Appointment Number ASN Batch Number Bil…"
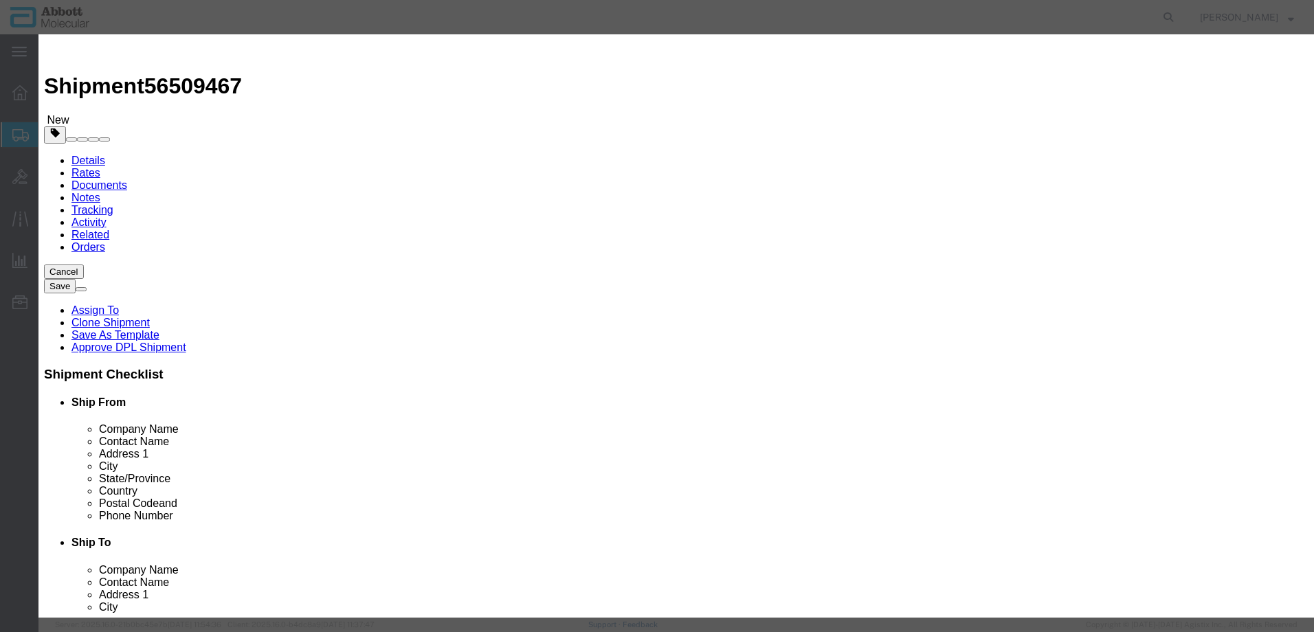
select select "BATCH_NUMBER"
click select "Select Account Type Activity ID Airline Appointment Number ASN Batch Number Bil…"
type input "413293"
click button "Save & Add Another"
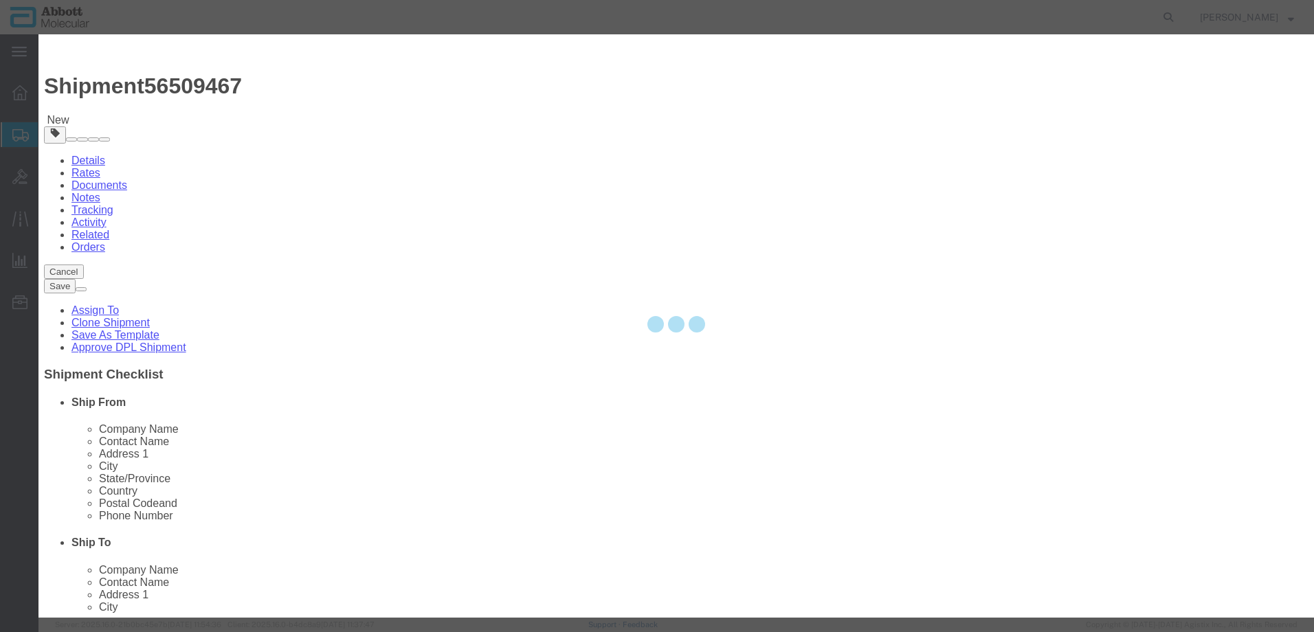
select select "EA"
select select
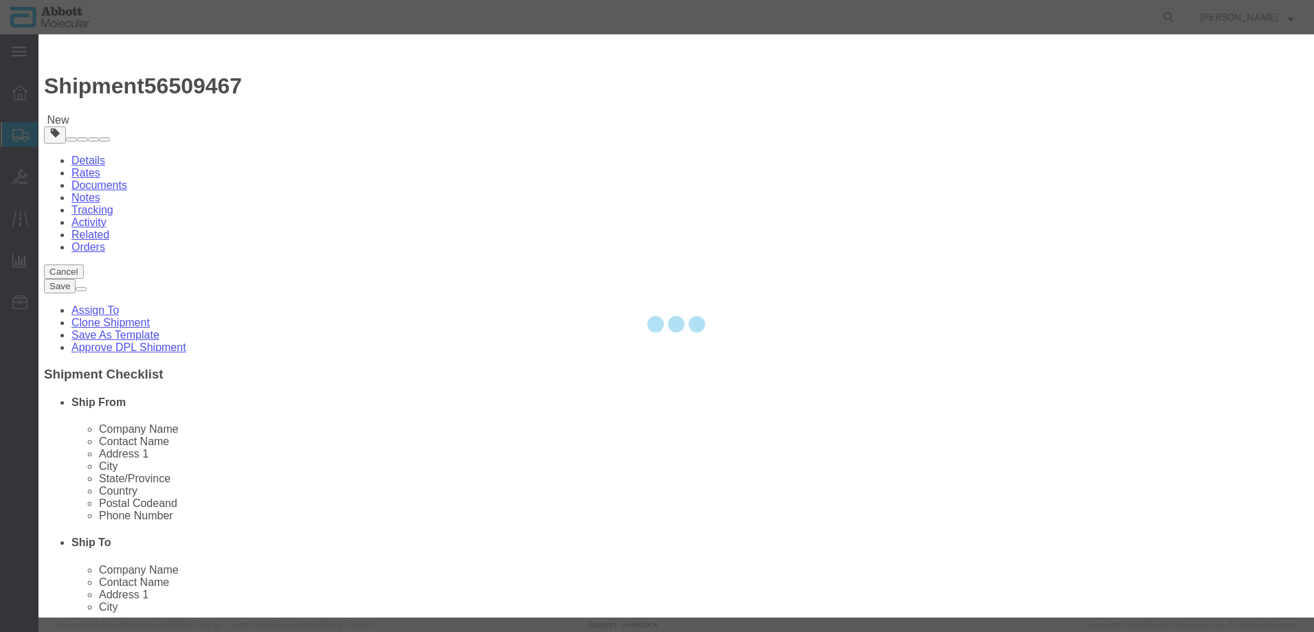
select select
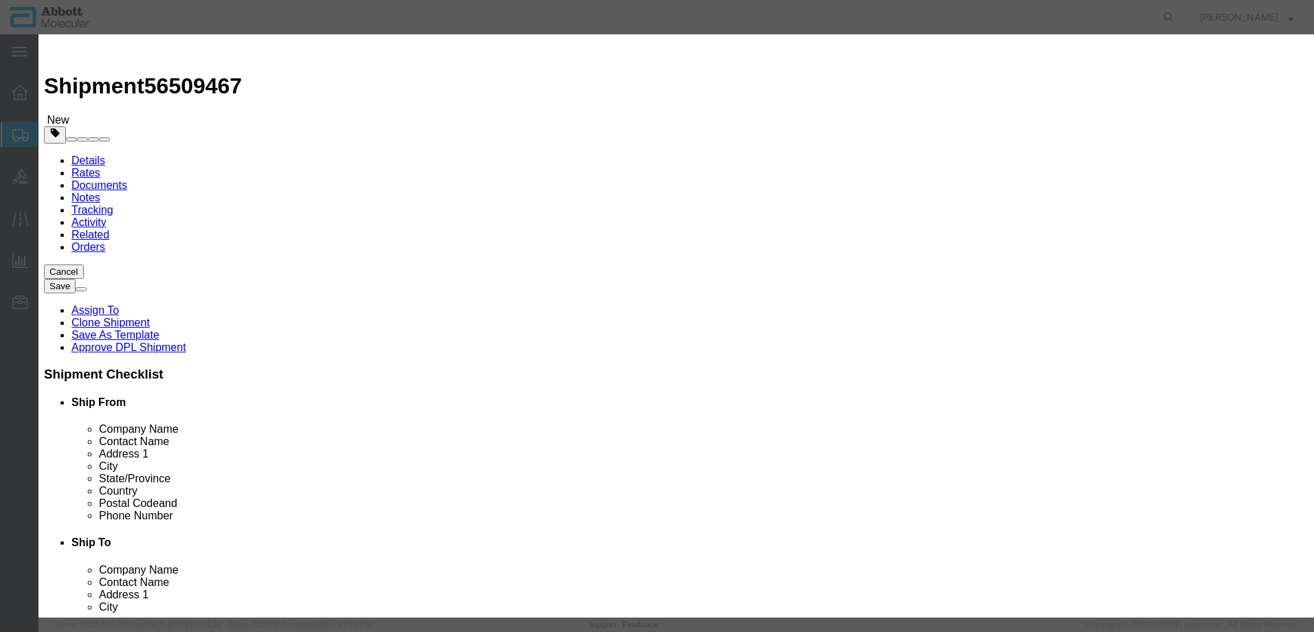
scroll to position [0, 0]
click input "text"
type input "06J2901"
click strong "06J2901"
select select
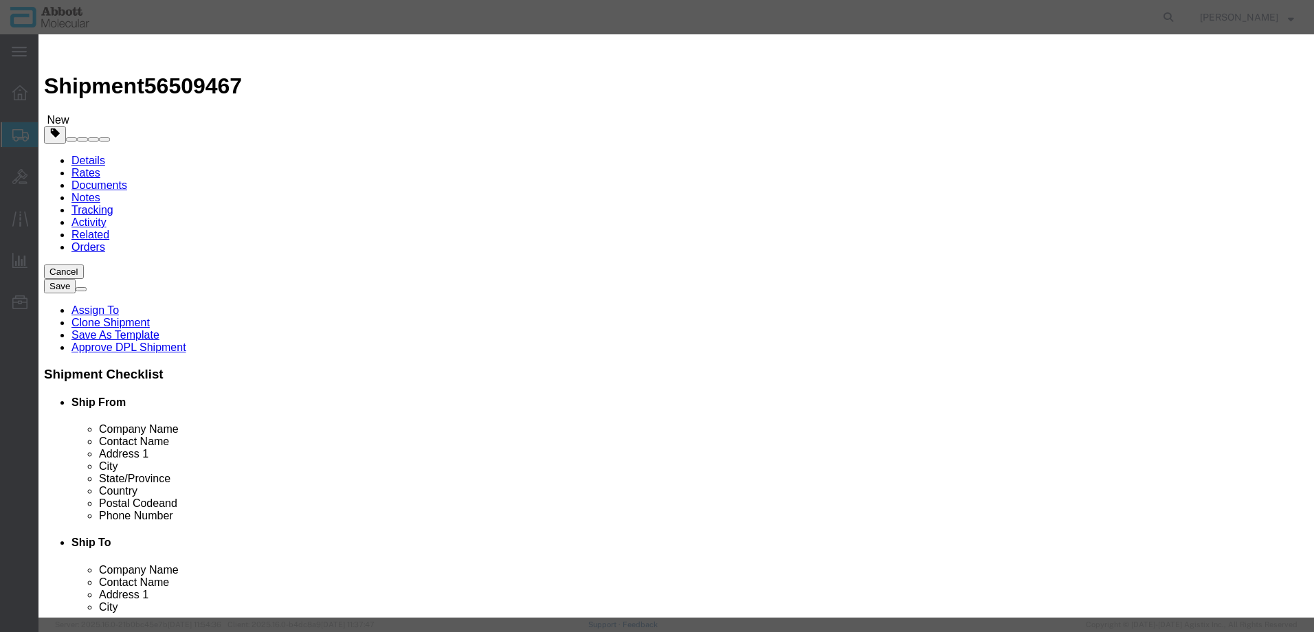
checkbox input "false"
select select "US"
type input "3822190080"
select select "BIS"
checkbox input "false"
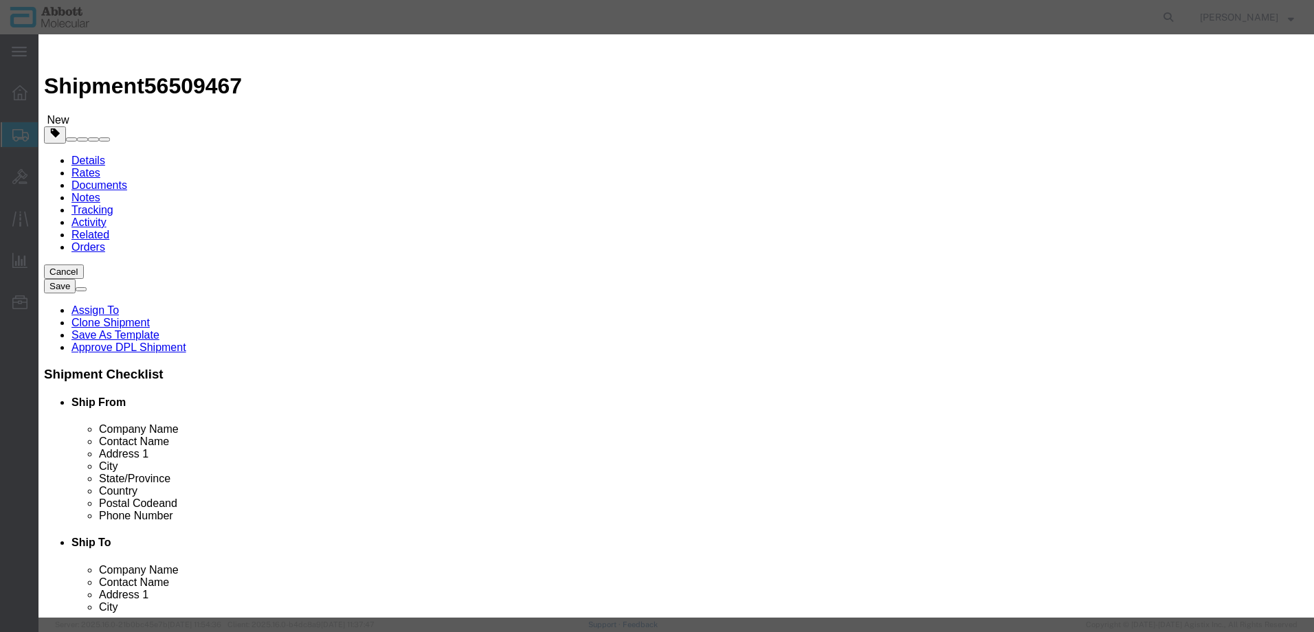
checkbox input "false"
type input "06J2901"
type textarea "VYS ATFDII2X60�L 32-804030"
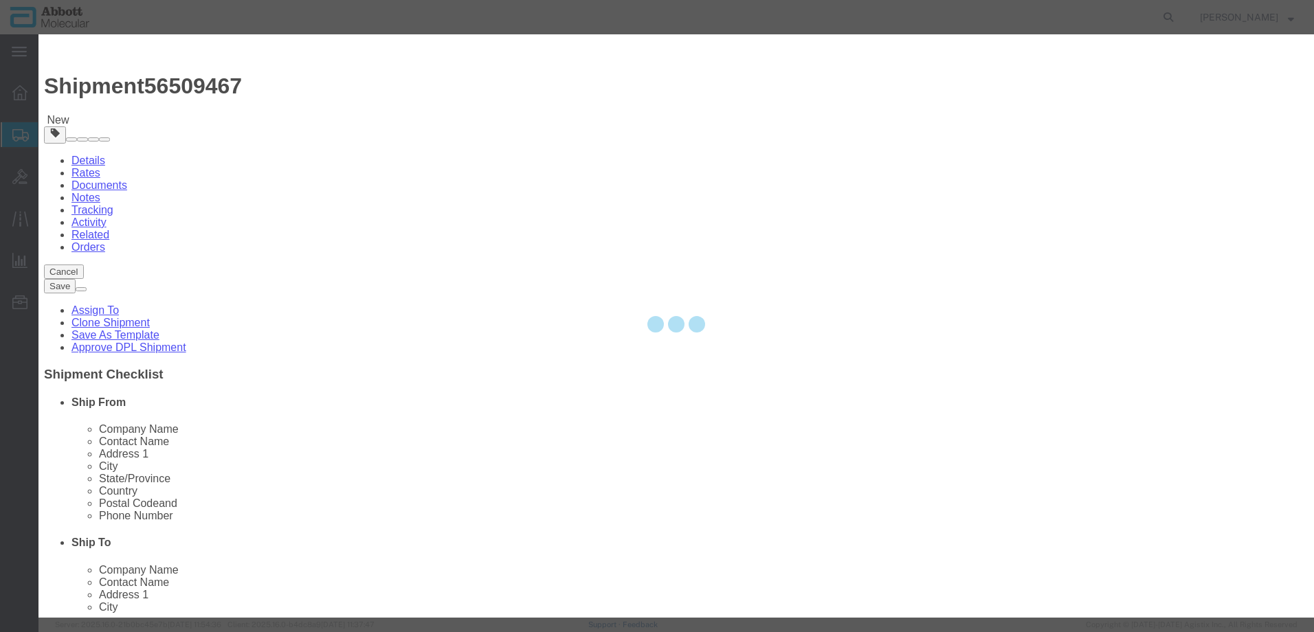
select select "NLR"
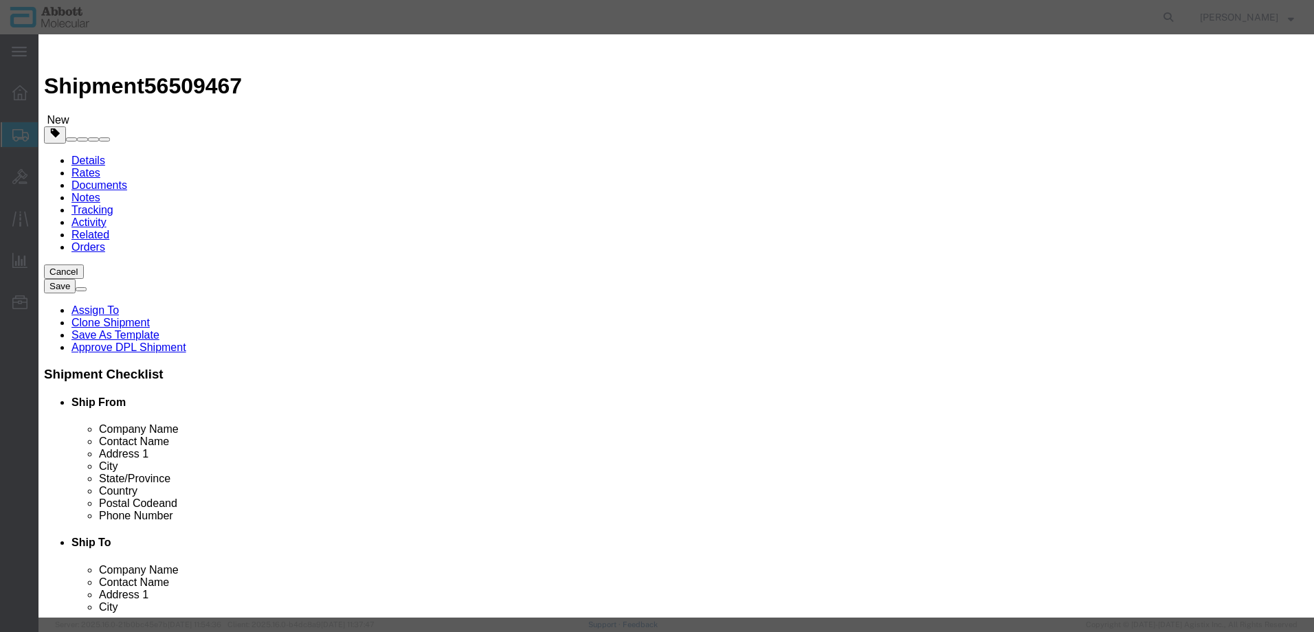
type input "06J2901"
type input "10"
type input "1"
select select "70"
click select "Select Account Type Activity ID Airline Appointment Number ASN Batch Number Bil…"
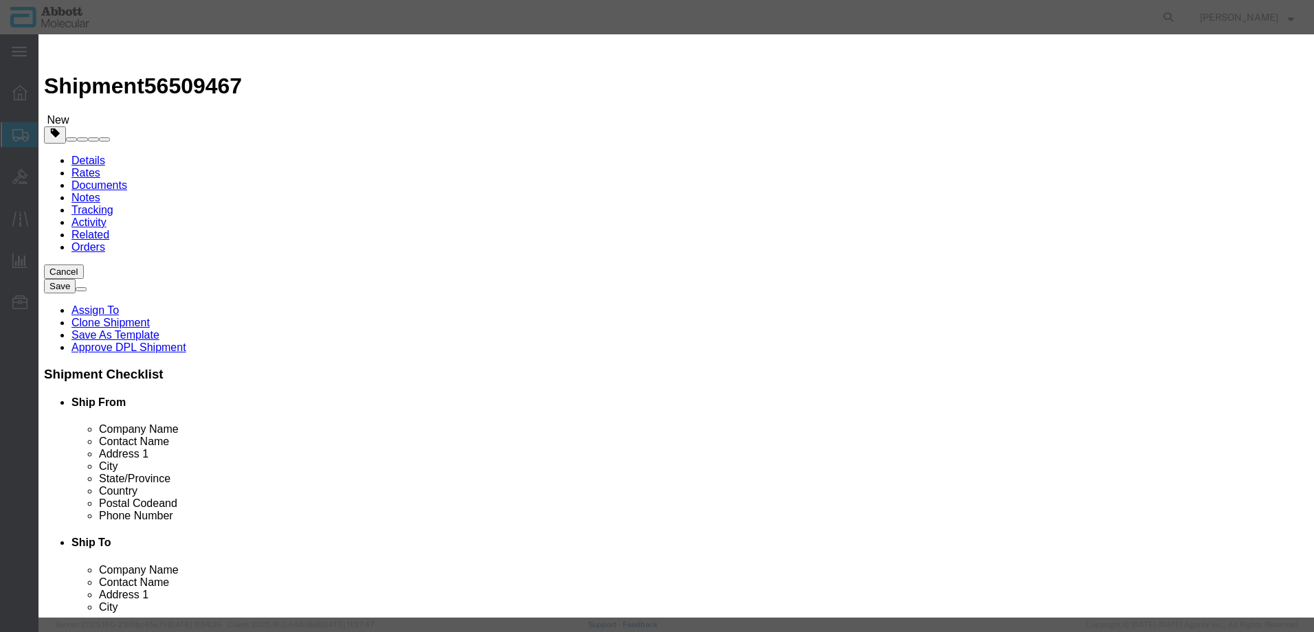
select select "BATCH_NUMBER"
click select "Select Account Type Activity ID Airline Appointment Number ASN Batch Number Bil…"
type input "407977"
click button "Save & Add Another"
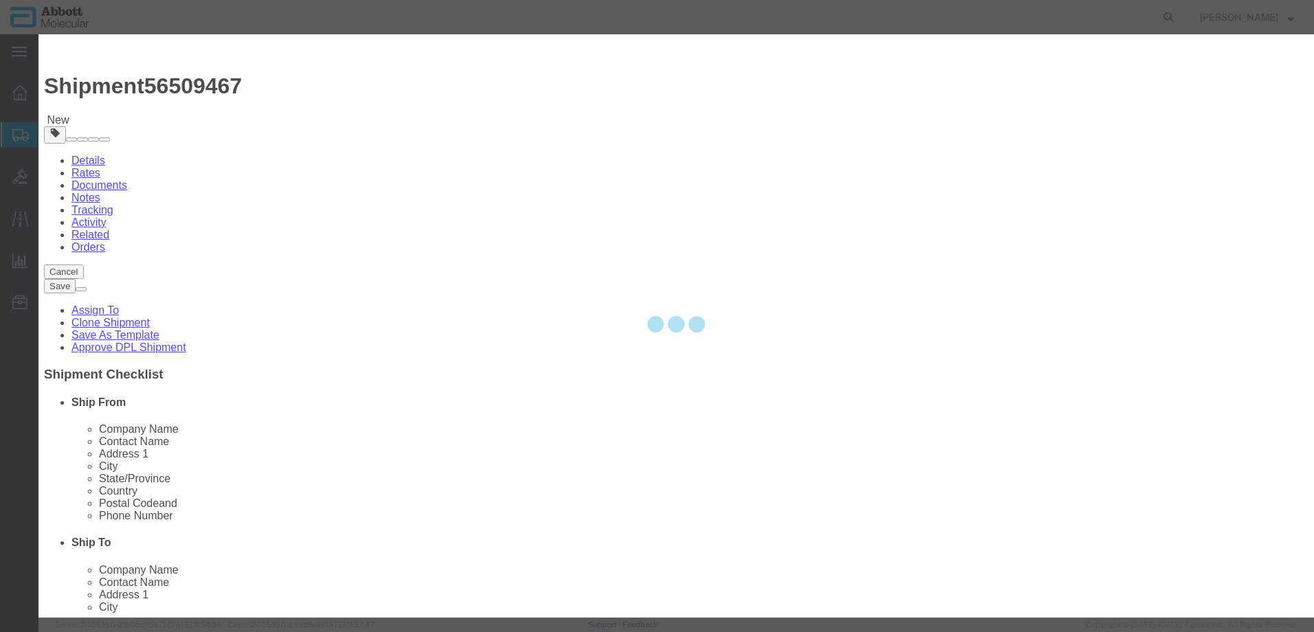
select select "EA"
select select
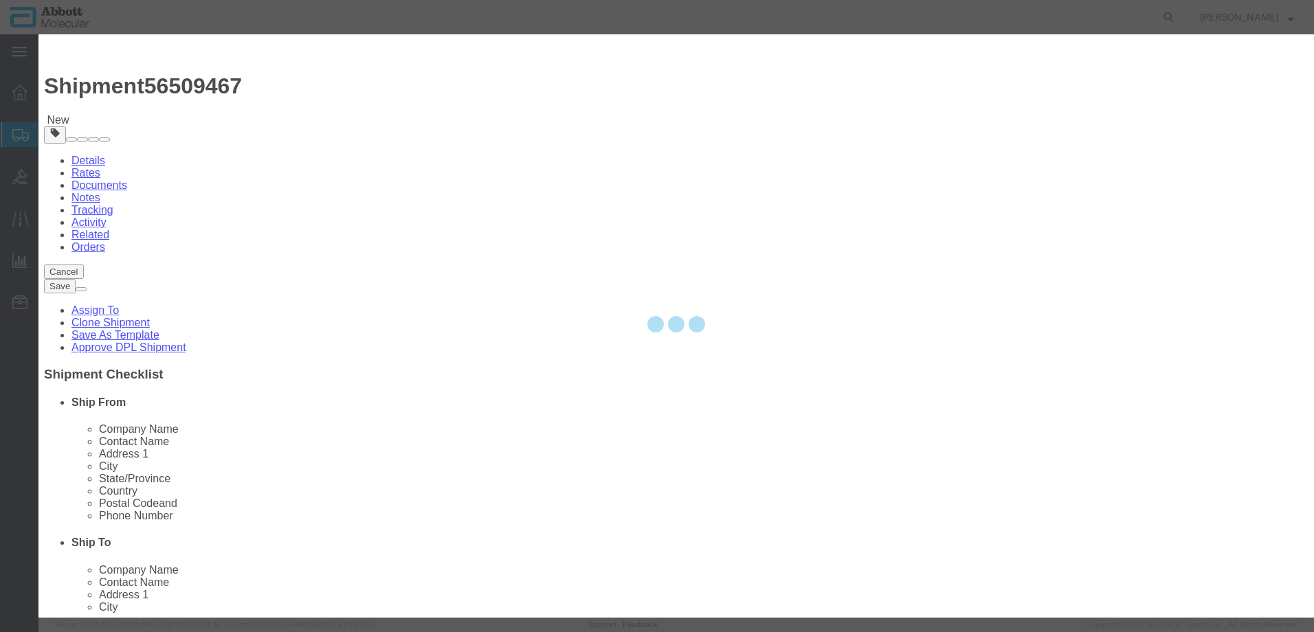
select select
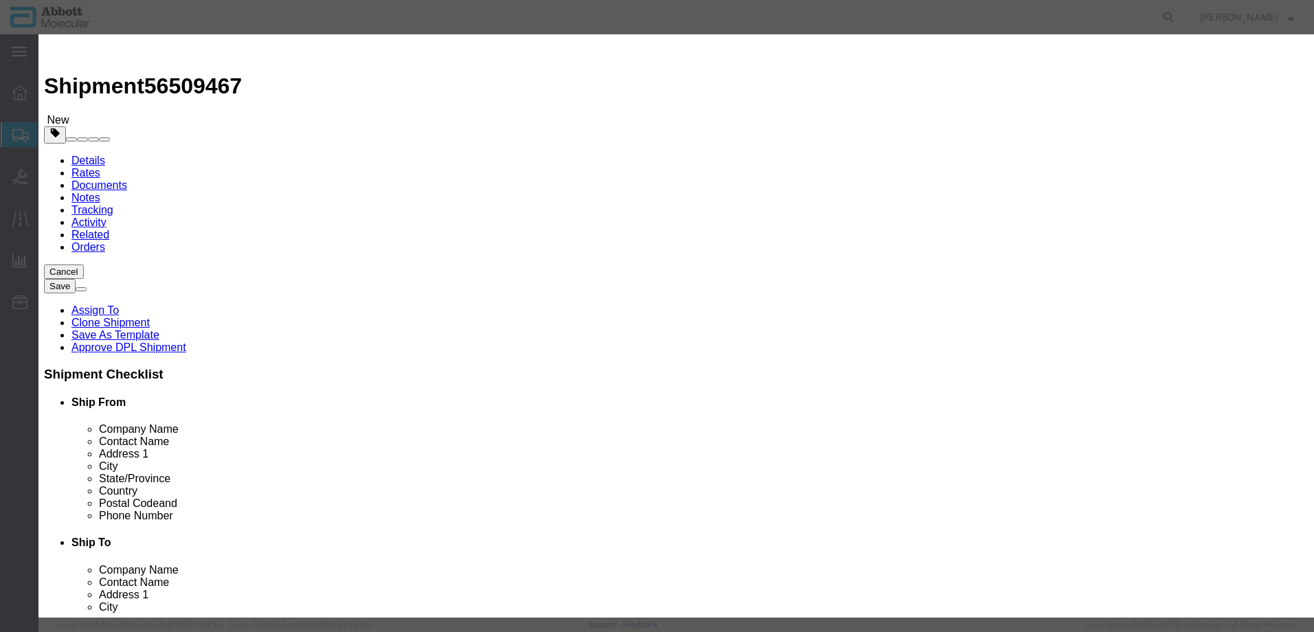
scroll to position [0, 0]
click input "text"
type input "02N3250"
click div "Name: 02N3250 Sku: 02N3250 Model: 02N3250 Description: Green dUTP"
select select
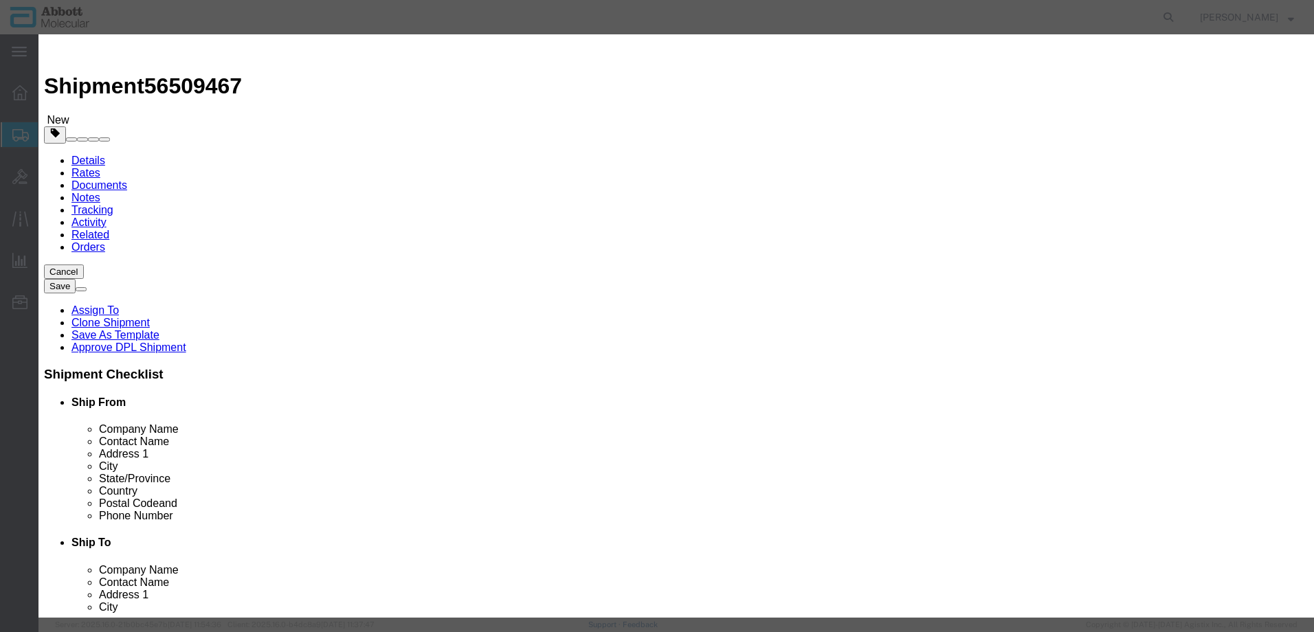
checkbox input "false"
select select "US"
type input "FROZEN"
type input "3822190080"
select select "BIS"
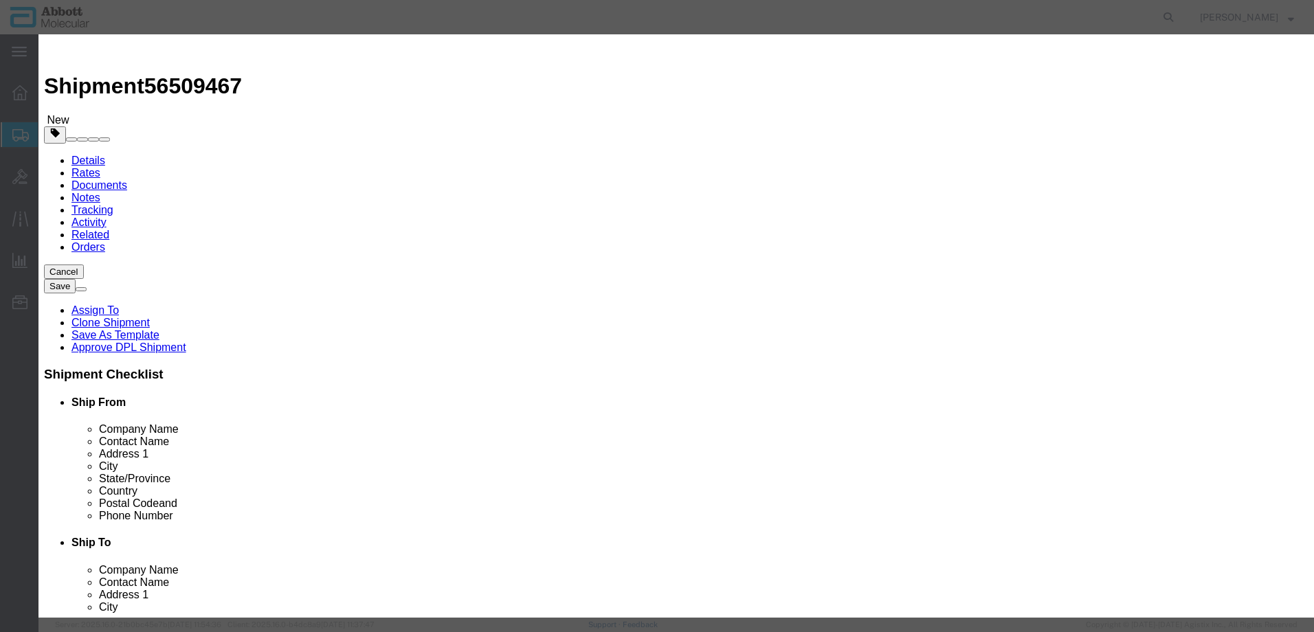
checkbox input "false"
type input "02N3250"
type textarea "Green dUTP"
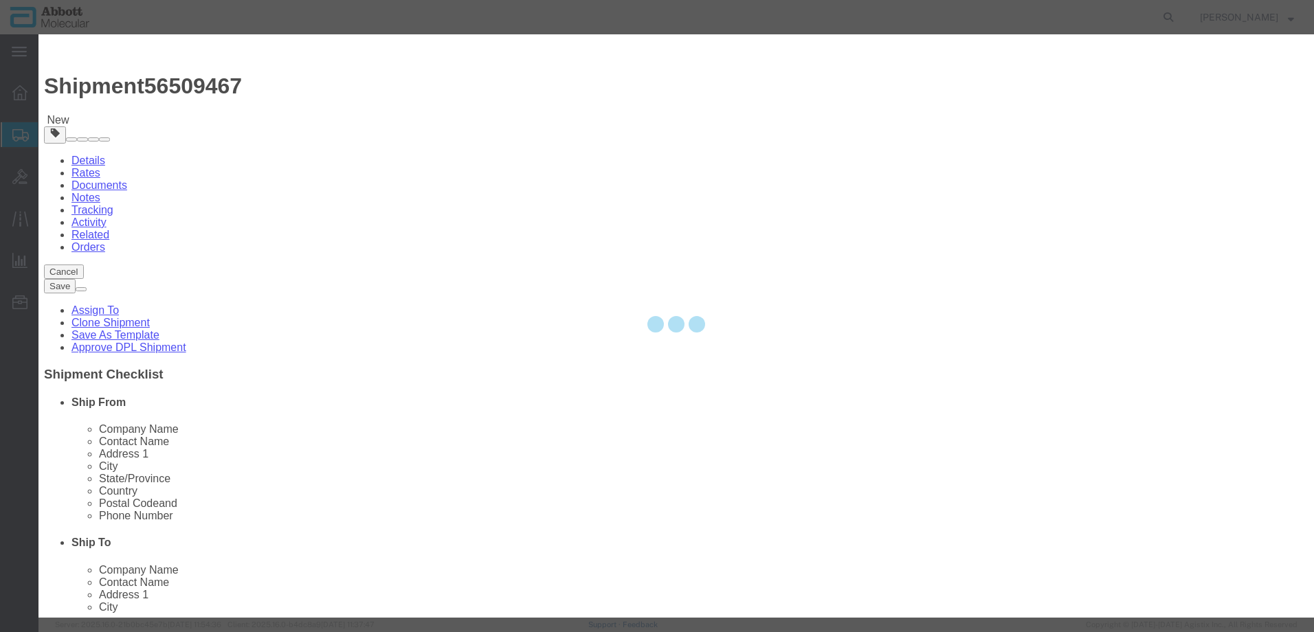
select select "NLR"
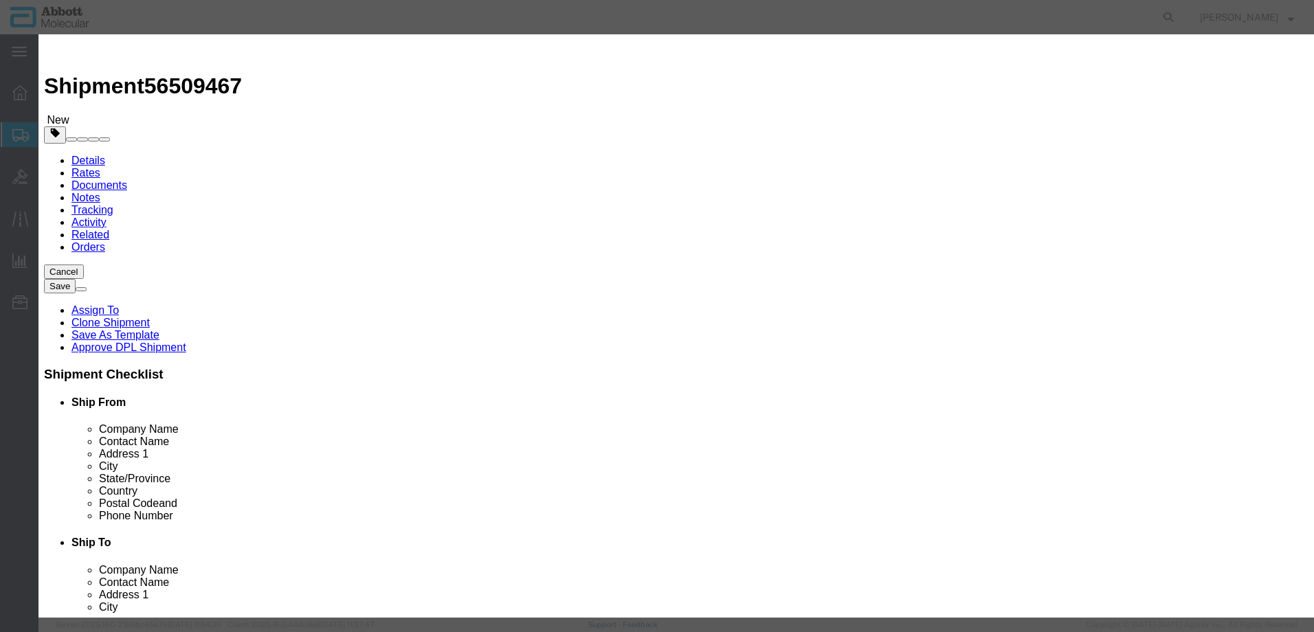
type input "02N3250"
type input "4"
type input "1"
select select "70"
click select "Select Account Type Activity ID Airline Appointment Number ASN Batch Number Bil…"
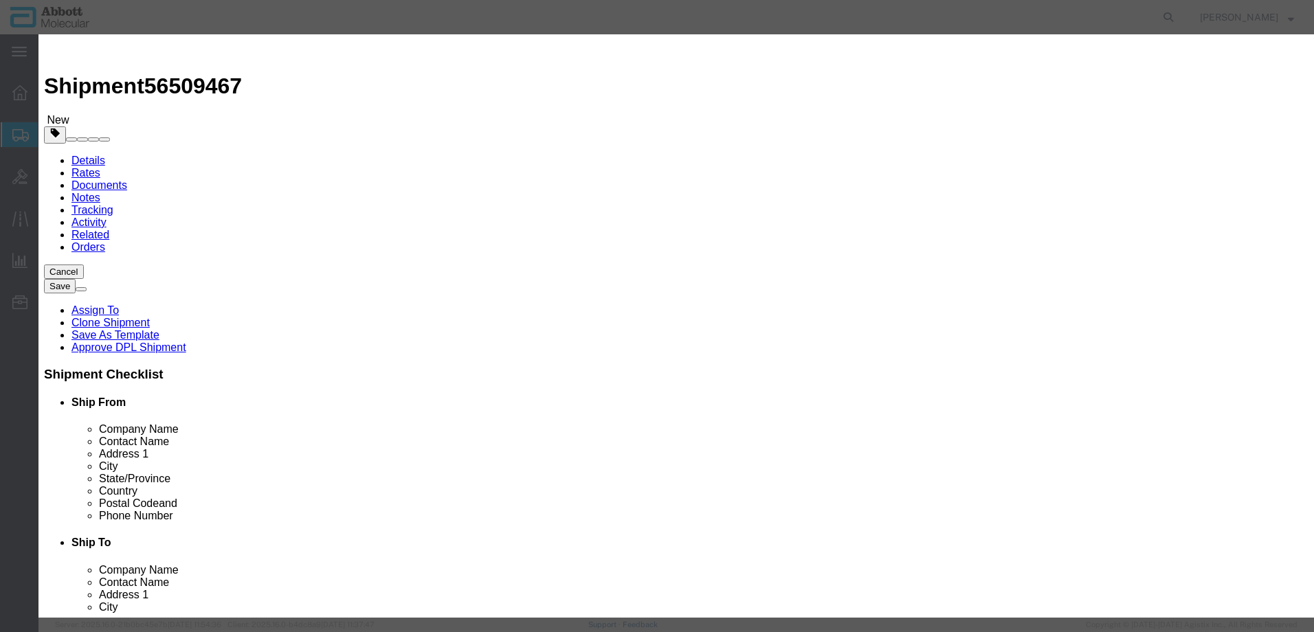
select select "BATCH_NUMBER"
click select "Select Account Type Activity ID Airline Appointment Number ASN Batch Number Bil…"
type input "32EAA22DA"
click button "Save & Add Another"
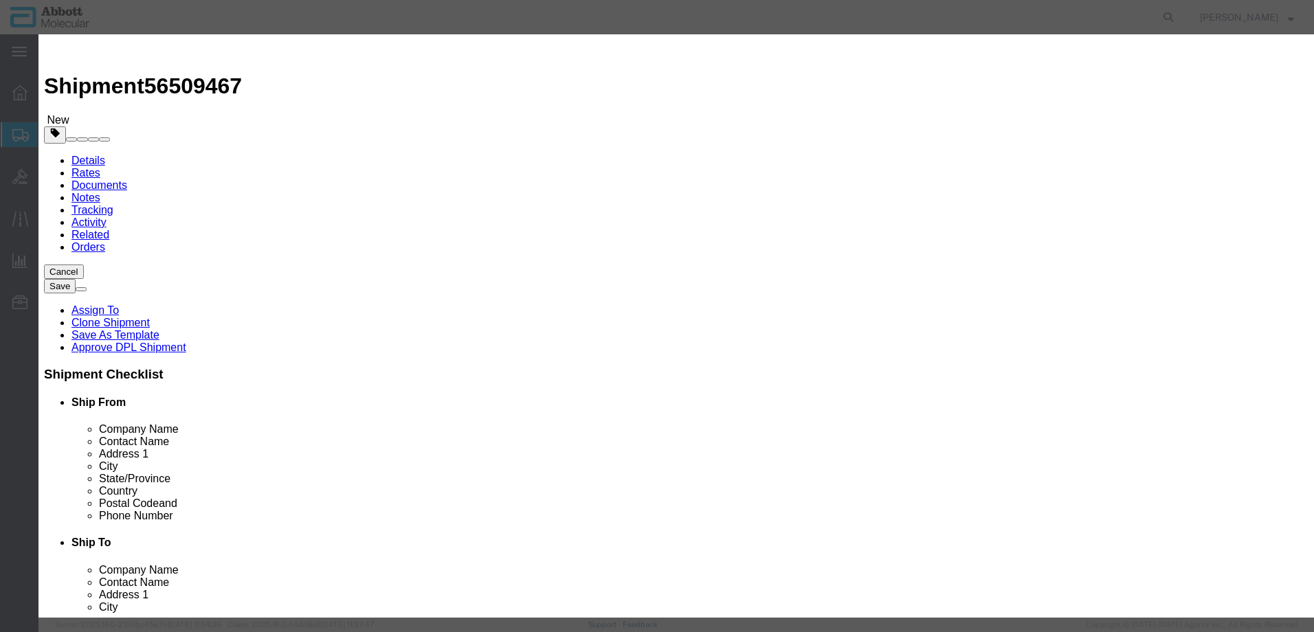
scroll to position [0, 0]
click input "text"
click strong "06N4635"
drag, startPoint x: 843, startPoint y: 221, endPoint x: 840, endPoint y: 233, distance: 12.8
click select "Select Account Type Activity ID Airline Appointment Number ASN Batch Number Bil…"
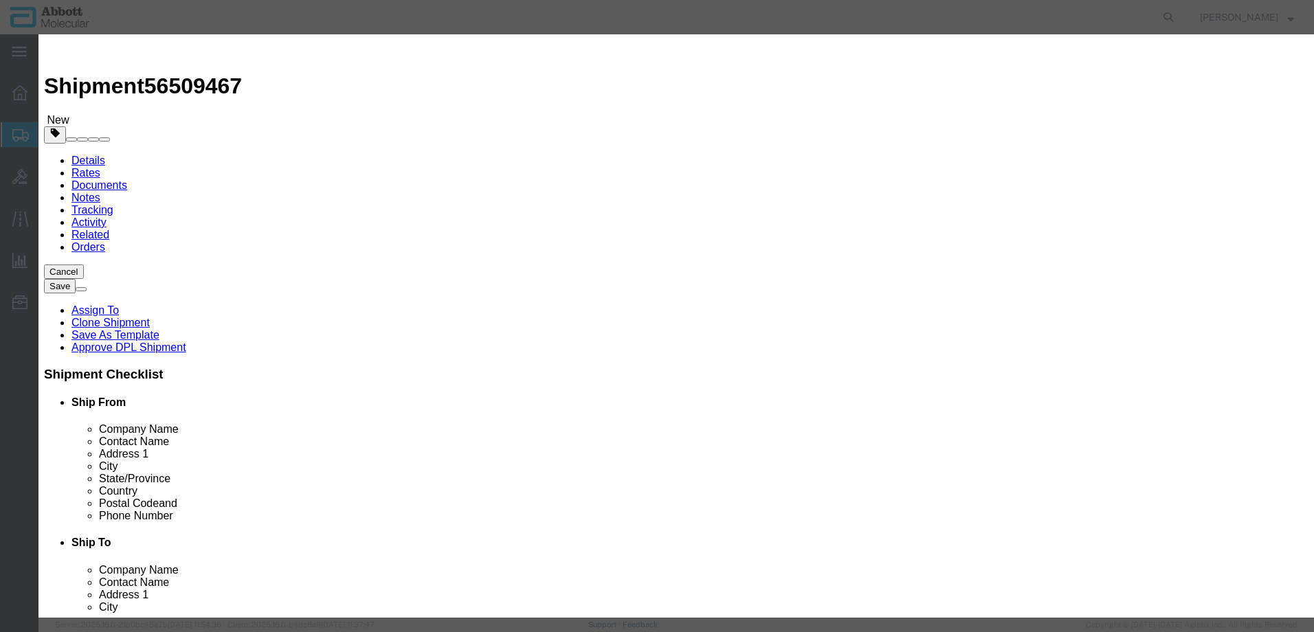
click select "Select Account Type Activity ID Airline Appointment Number ASN Batch Number Bil…"
click button "Save & Add Another"
click input "text"
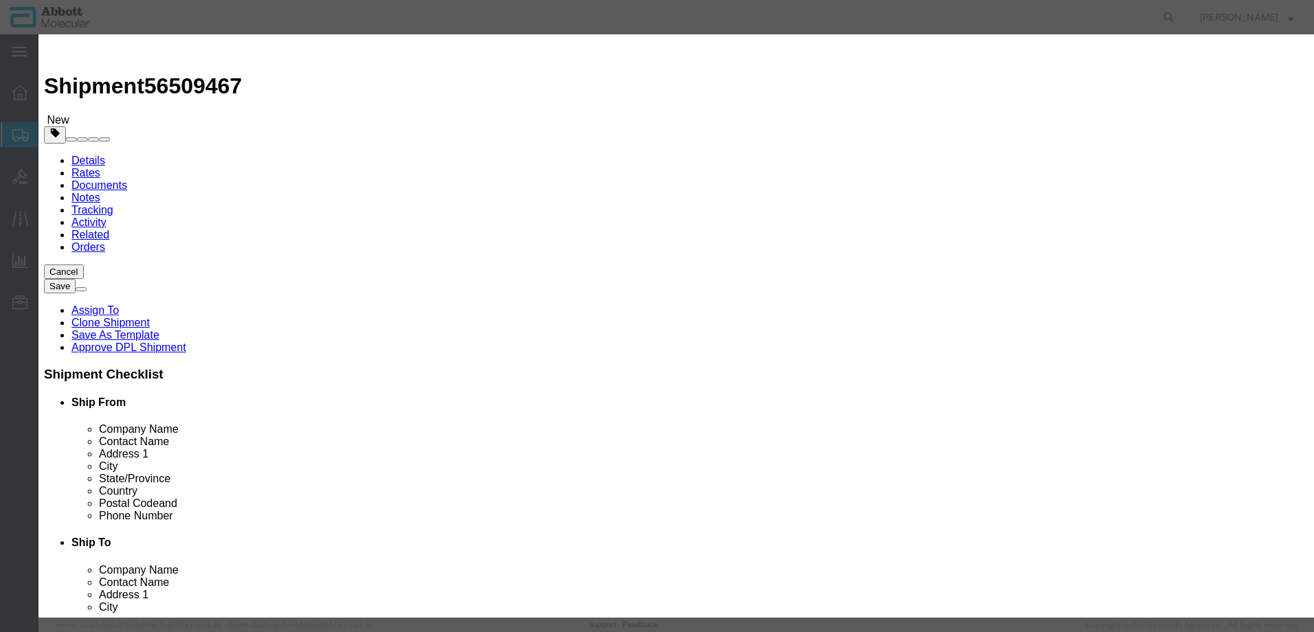
click td "Model: 08N4780"
click select "Select Account Type Activity ID Airline Appointment Number ASN Batch Number Bil…"
click button "Save & Add Another"
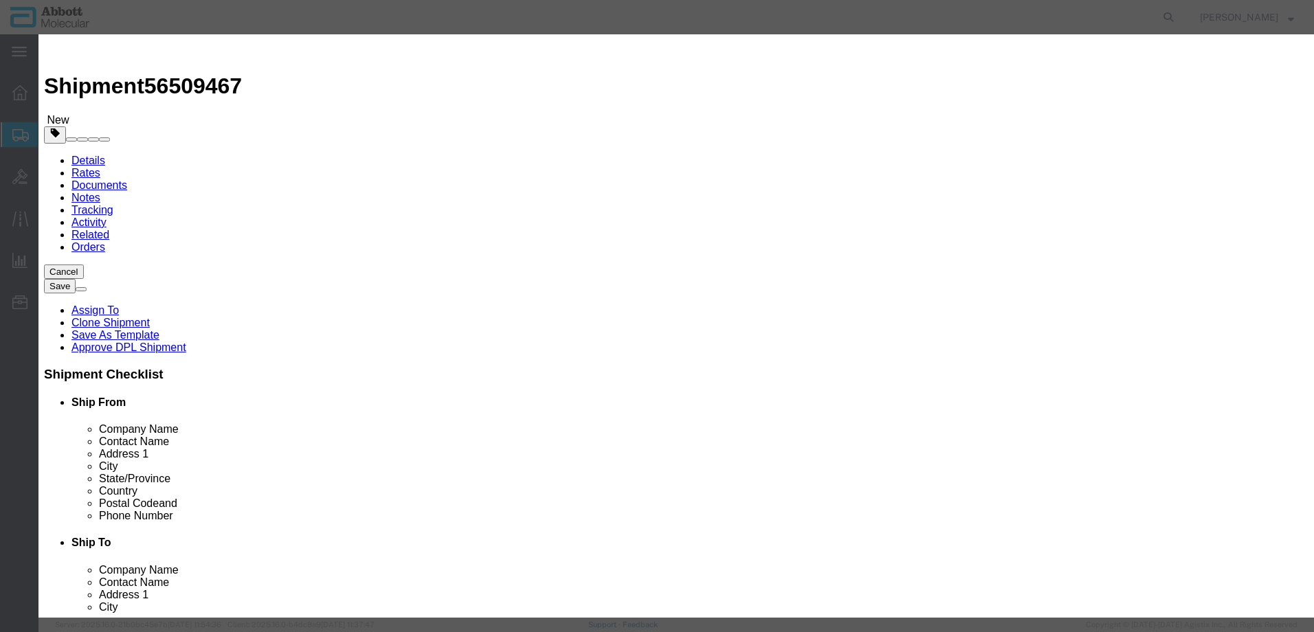
scroll to position [0, 0]
click input "text"
click strong "09N4680"
click select "Select Account Type Activity ID Airline Appointment Number ASN Batch Number Bil…"
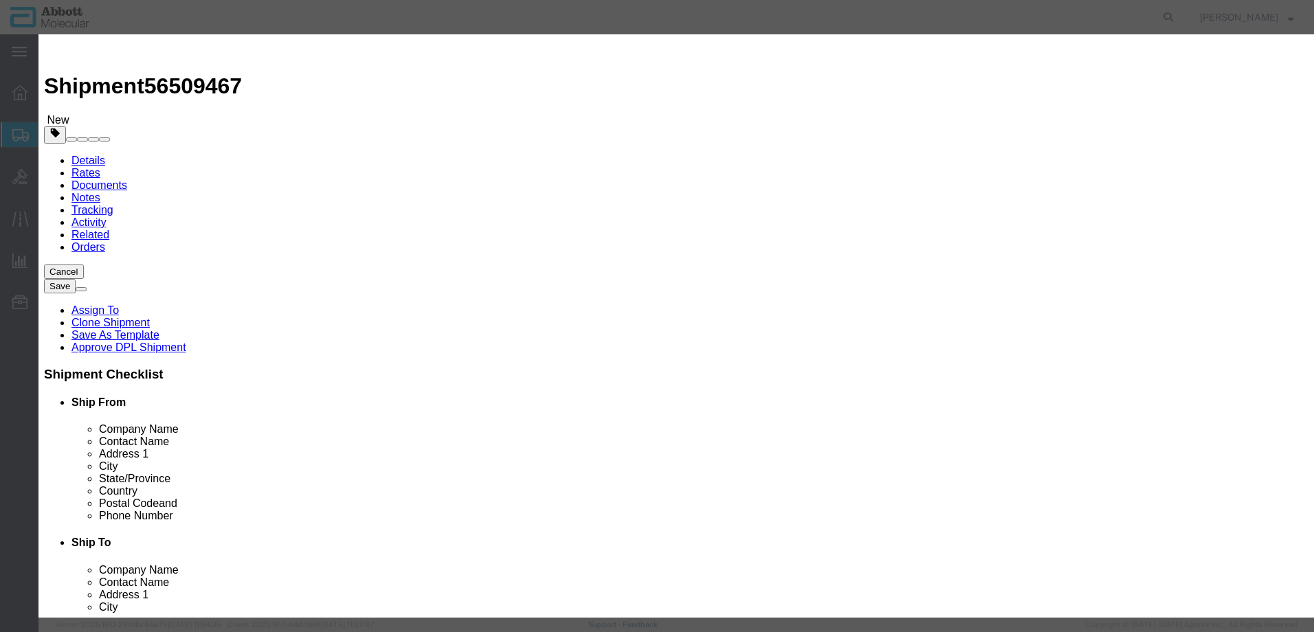
scroll to position [206, 0]
click button "Save & Add Another"
click input "text"
click strong "08N4770"
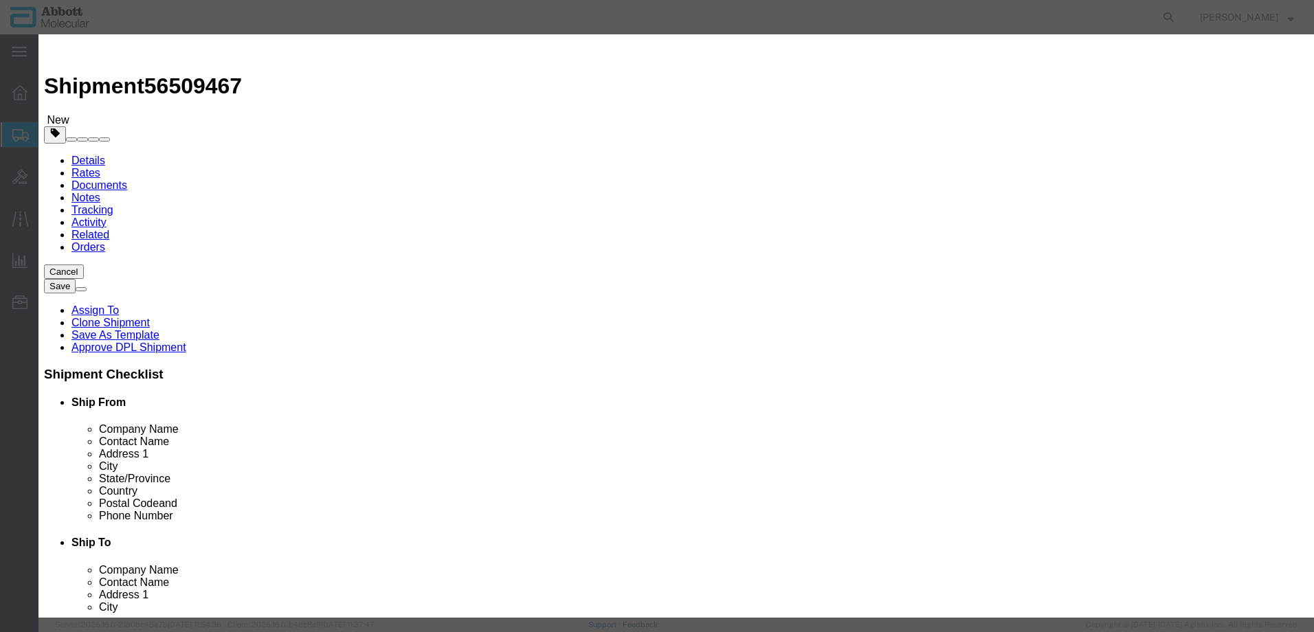
drag, startPoint x: 802, startPoint y: 221, endPoint x: 805, endPoint y: 234, distance: 13.5
click select "Select Account Type Activity ID Airline Appointment Number ASN Batch Number Bil…"
click button "Save & Add Another"
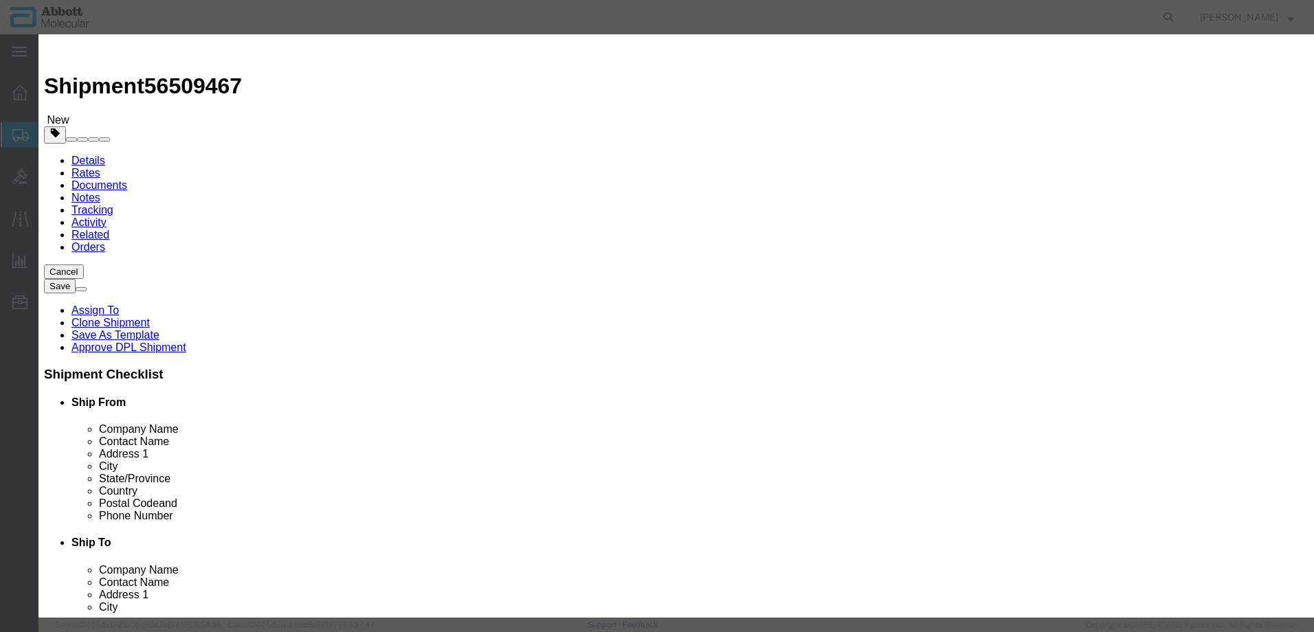
scroll to position [0, 0]
click input "text"
click strong "07J7201"
drag, startPoint x: 809, startPoint y: 218, endPoint x: 803, endPoint y: 229, distance: 12.3
click select "Select Account Type Activity ID Airline Appointment Number ASN Batch Number Bil…"
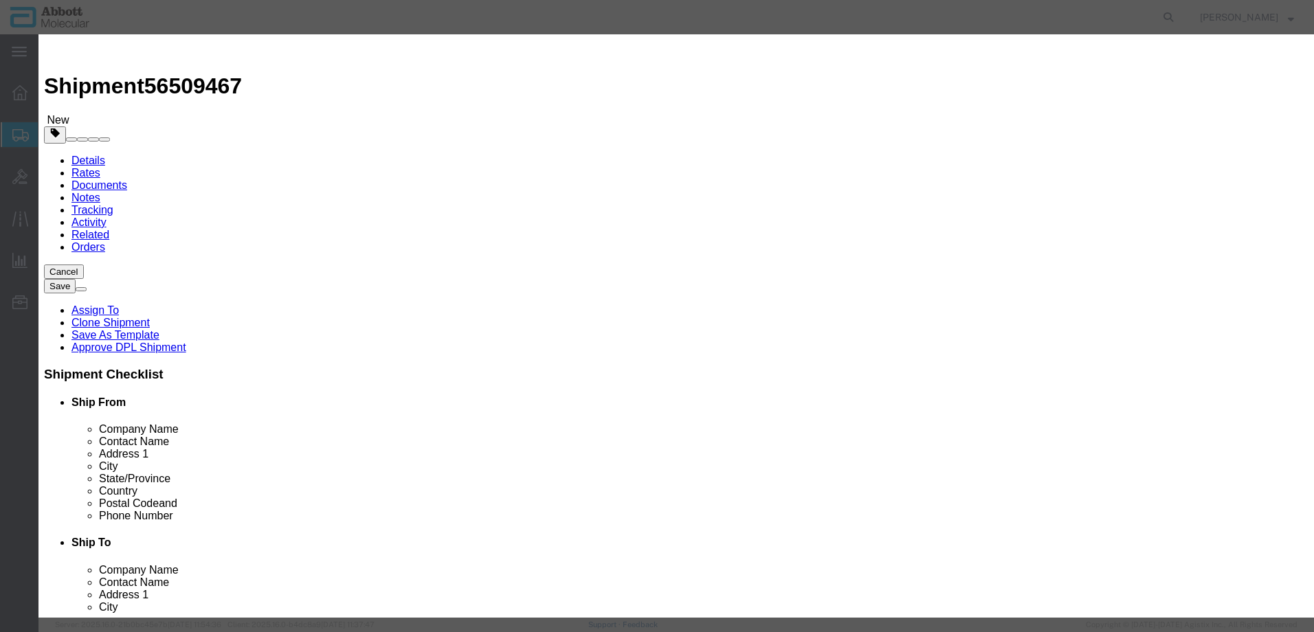
click select "Select Account Type Activity ID Airline Appointment Number ASN Batch Number Bil…"
click button "Save & Add Another"
click input "text"
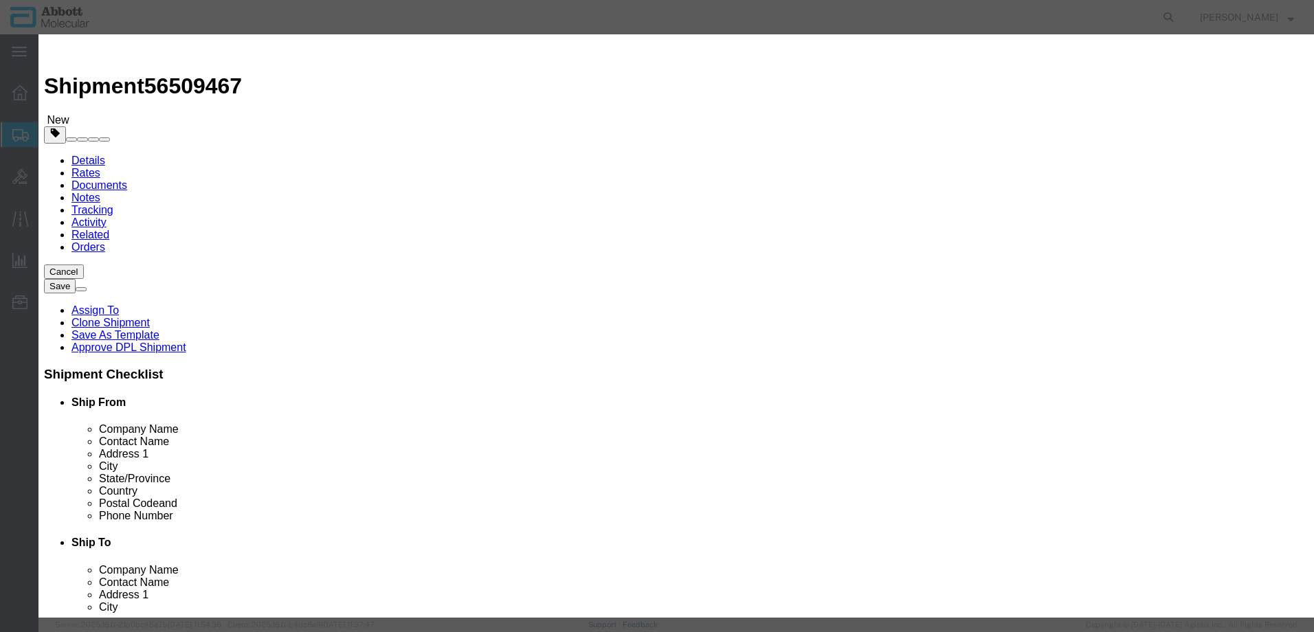
click td "Model: 08N4590"
drag, startPoint x: 796, startPoint y: 226, endPoint x: 793, endPoint y: 235, distance: 9.6
click select "Select Account Type Activity ID Airline Appointment Number ASN Batch Number Bil…"
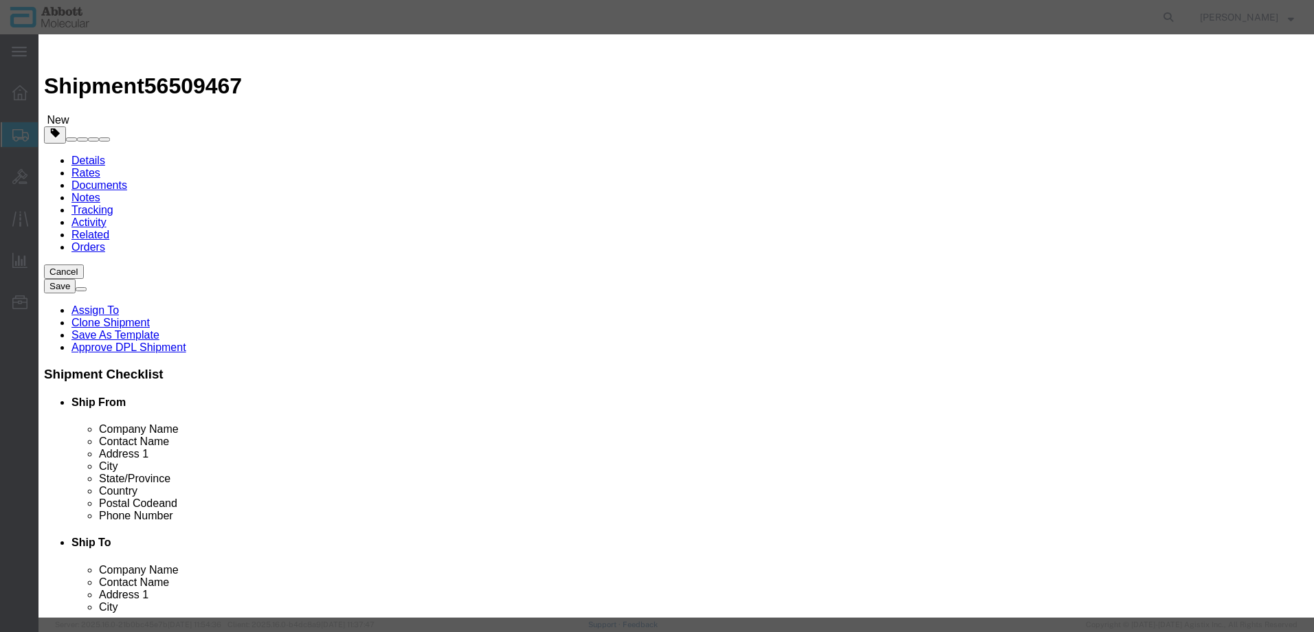
click button "Save & Add Another"
click input "text"
click td "Model: 08N4790"
drag, startPoint x: 801, startPoint y: 225, endPoint x: 800, endPoint y: 232, distance: 7.0
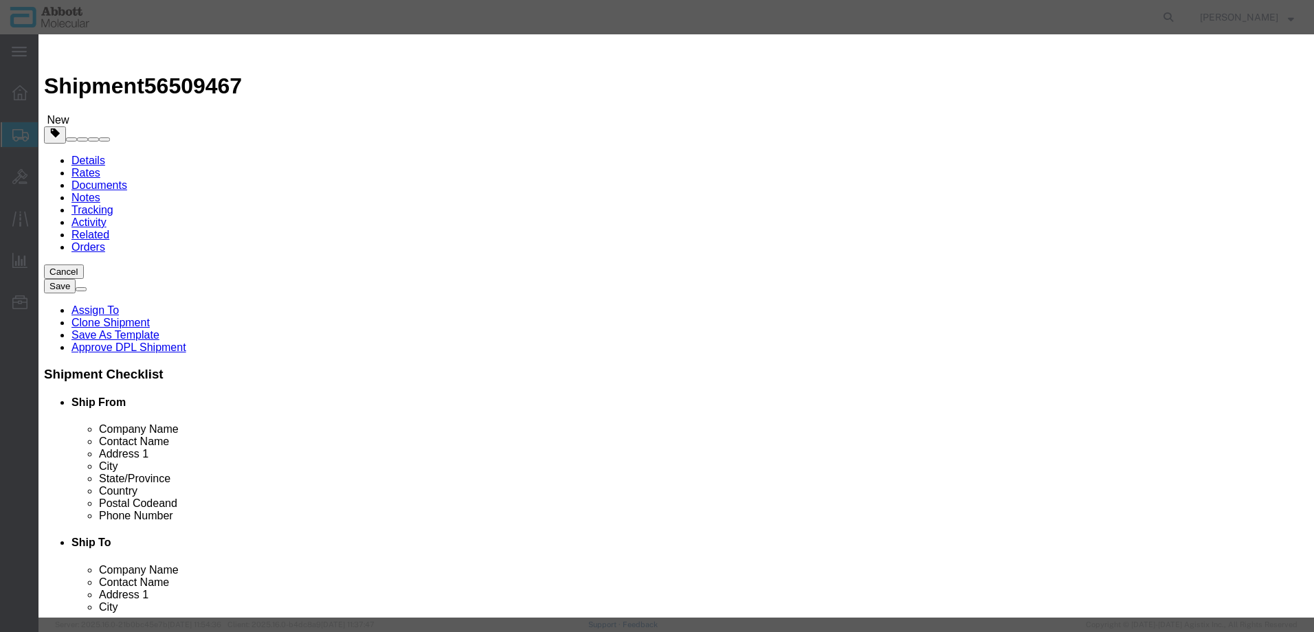
click select "Select Account Type Activity ID Airline Appointment Number ASN Batch Number Bil…"
click button "Save & Add Another"
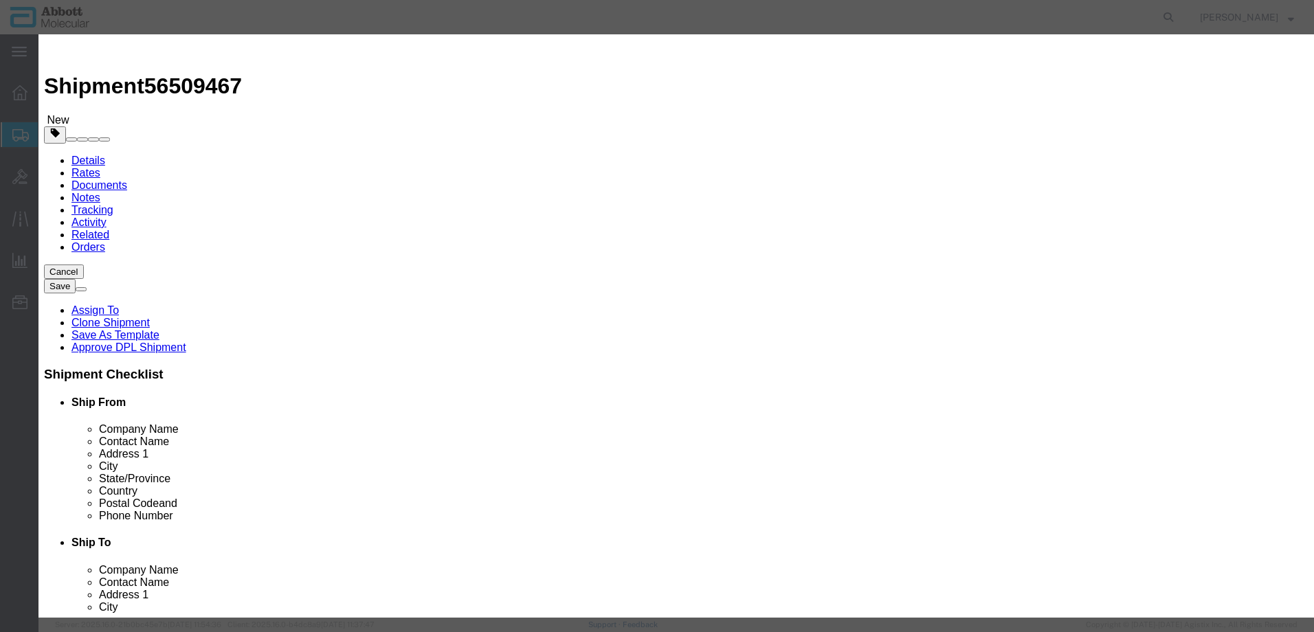
click input "text"
click strong "02G3490"
drag, startPoint x: 792, startPoint y: 225, endPoint x: 787, endPoint y: 234, distance: 10.8
click select "Select Account Type Activity ID Airline Appointment Number ASN Batch Number Bil…"
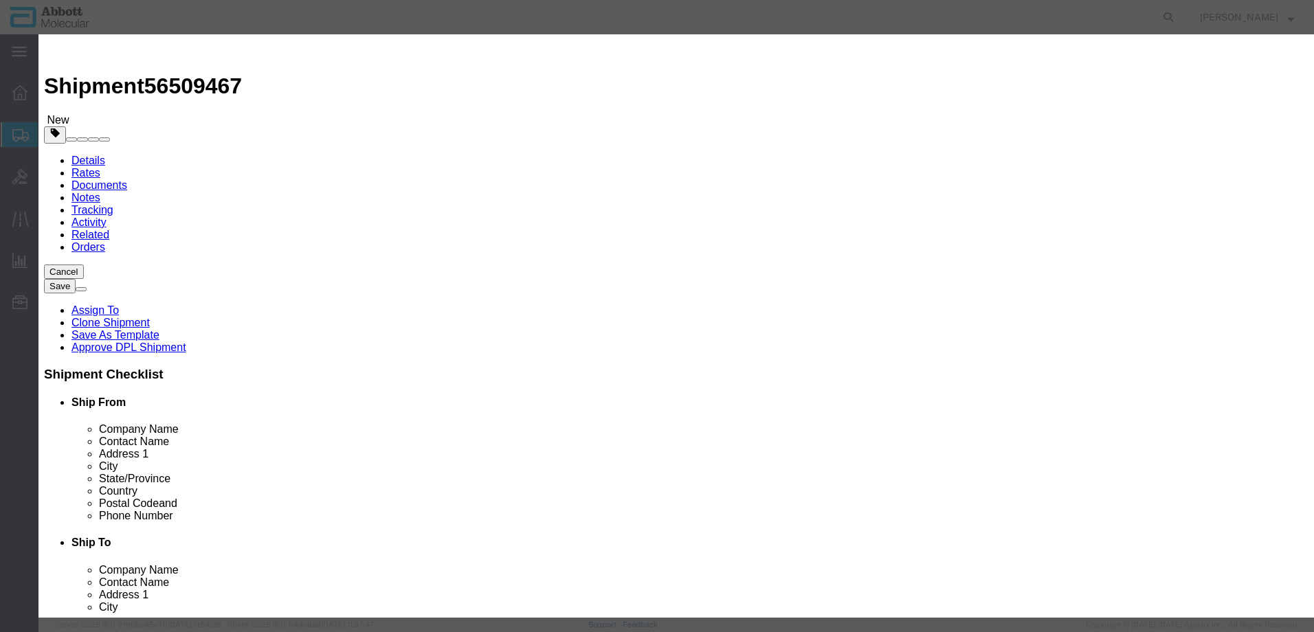
scroll to position [231, 0]
click button "Save & Close"
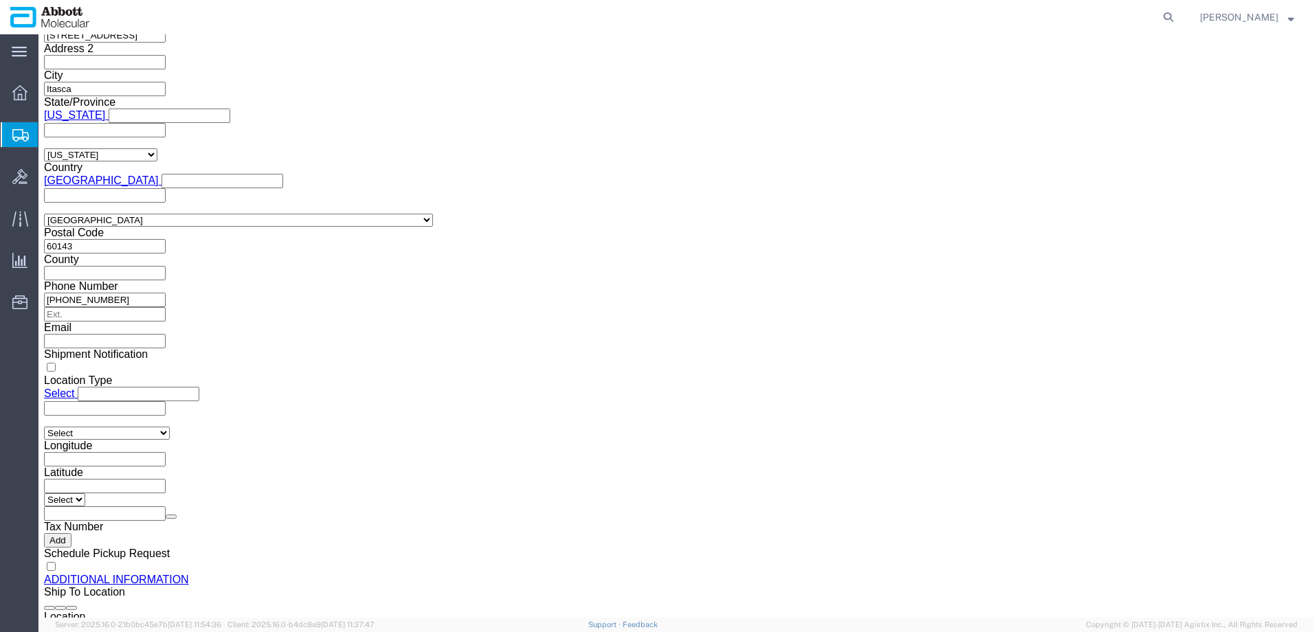
scroll to position [1220, 0]
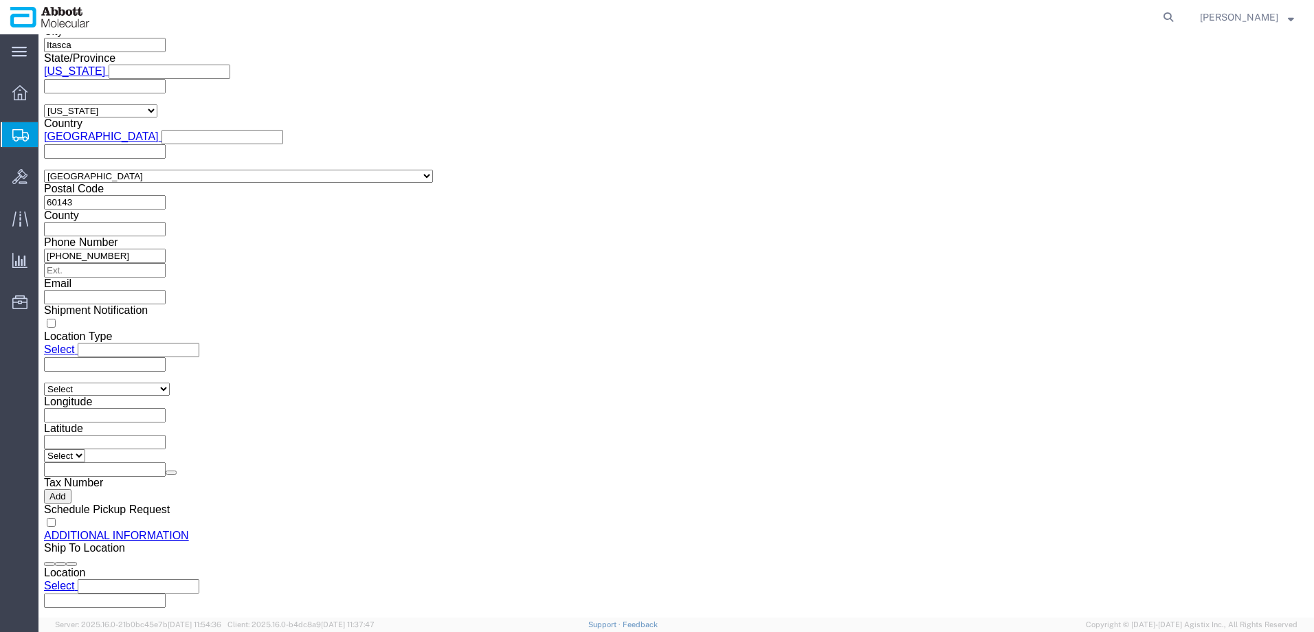
click button "Continue"
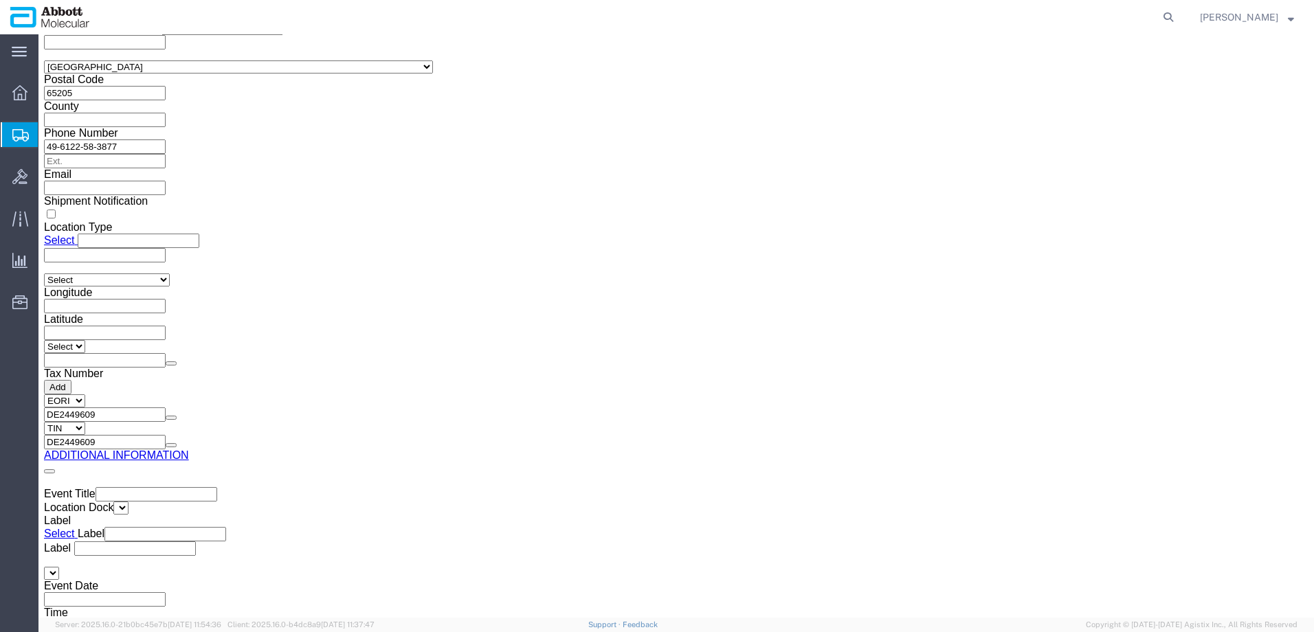
click button "Upload"
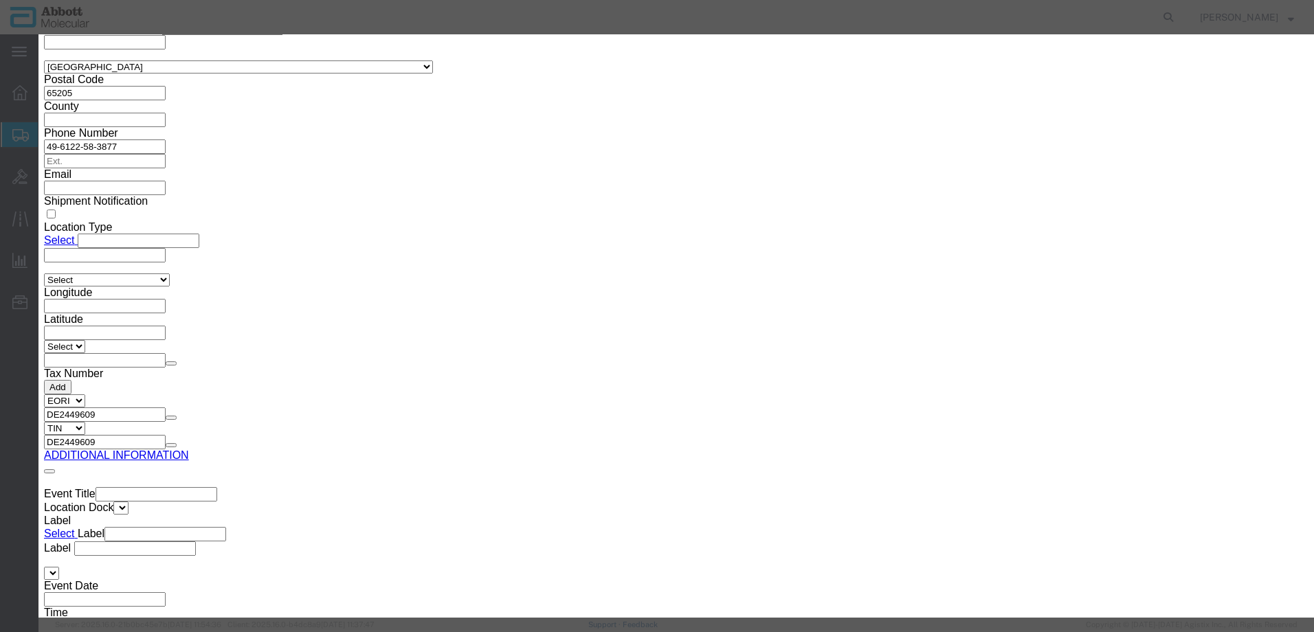
click button "Browse"
click button "Upload"
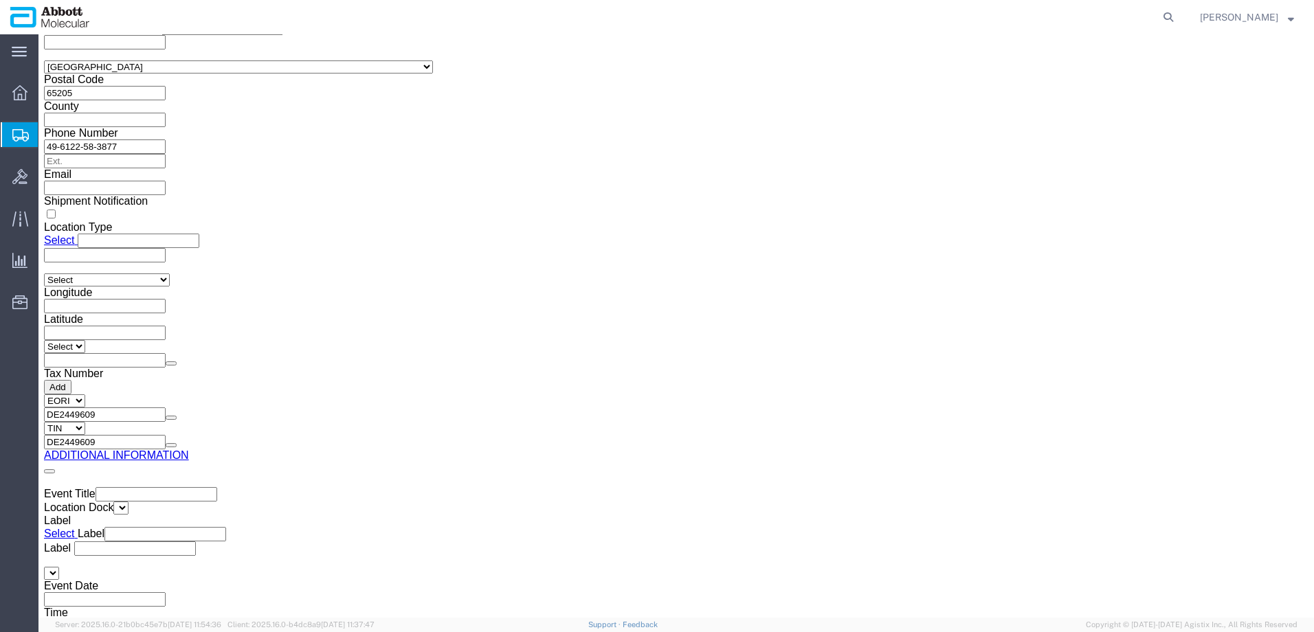
drag, startPoint x: 38, startPoint y: 18, endPoint x: 188, endPoint y: 19, distance: 149.8
click div "Shipment 56509467 New"
copy h1 "Shipment 56509467"
click button "Rate Shipment"
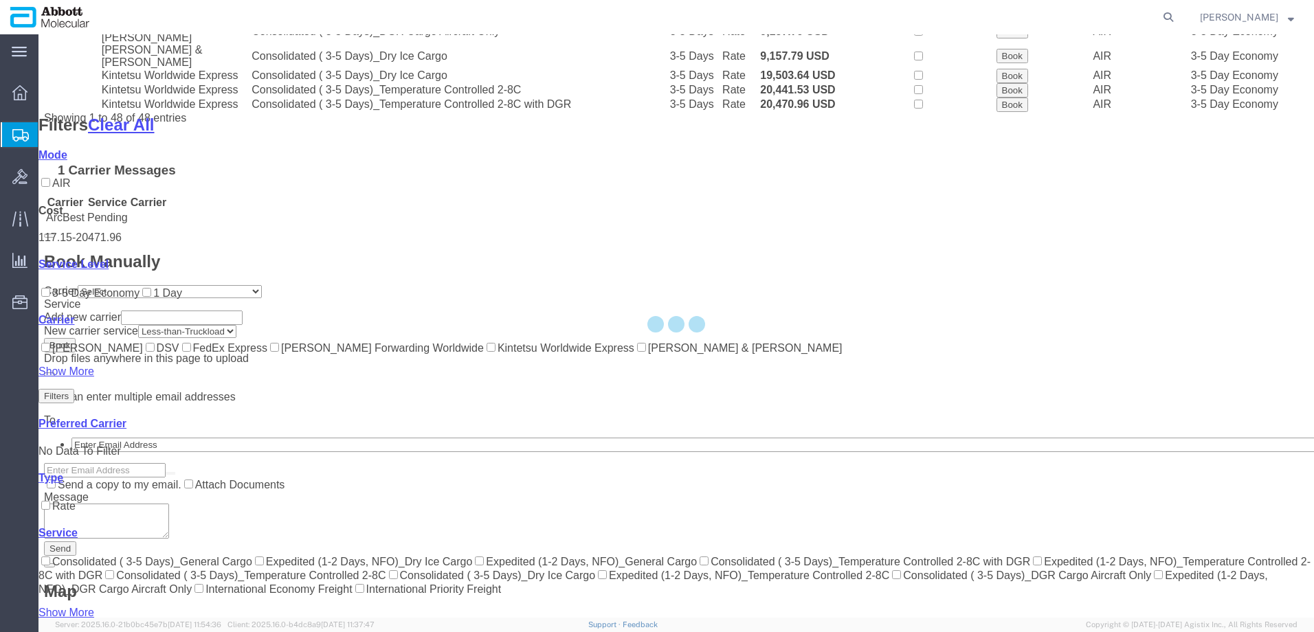
scroll to position [976, 0]
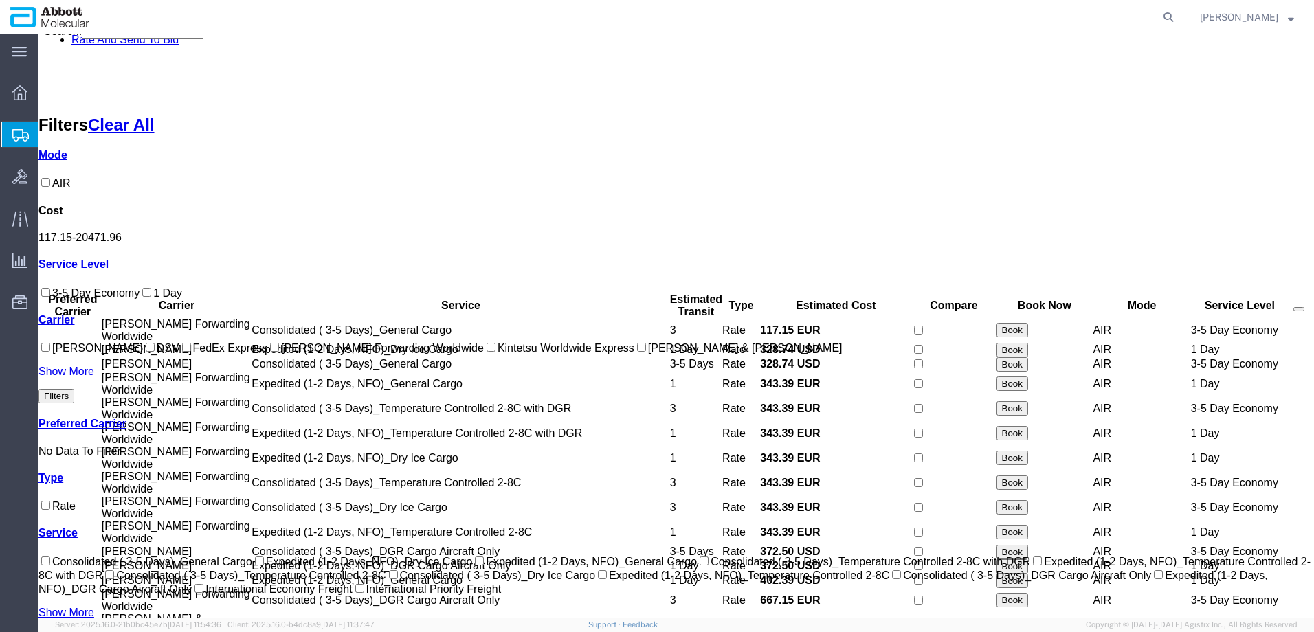
click at [270, 352] on input "[PERSON_NAME] Forwarding Worldwide" at bounding box center [274, 347] width 9 height 9
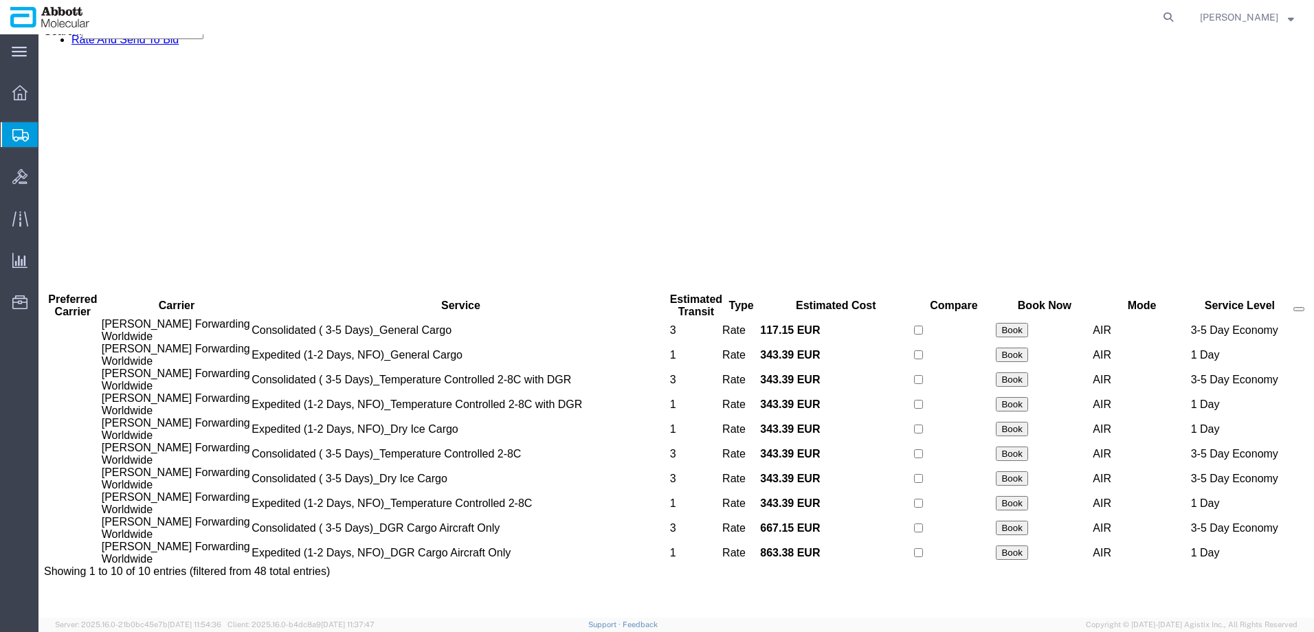
scroll to position [0, 0]
